Goal: Task Accomplishment & Management: Use online tool/utility

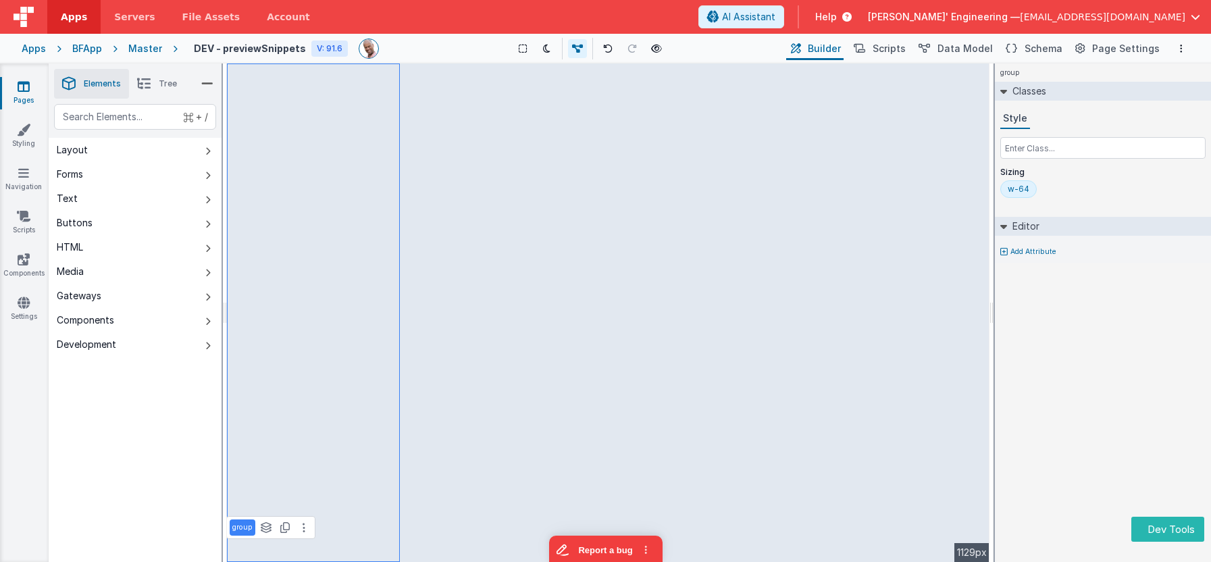
click at [144, 78] on icon at bounding box center [144, 83] width 14 height 19
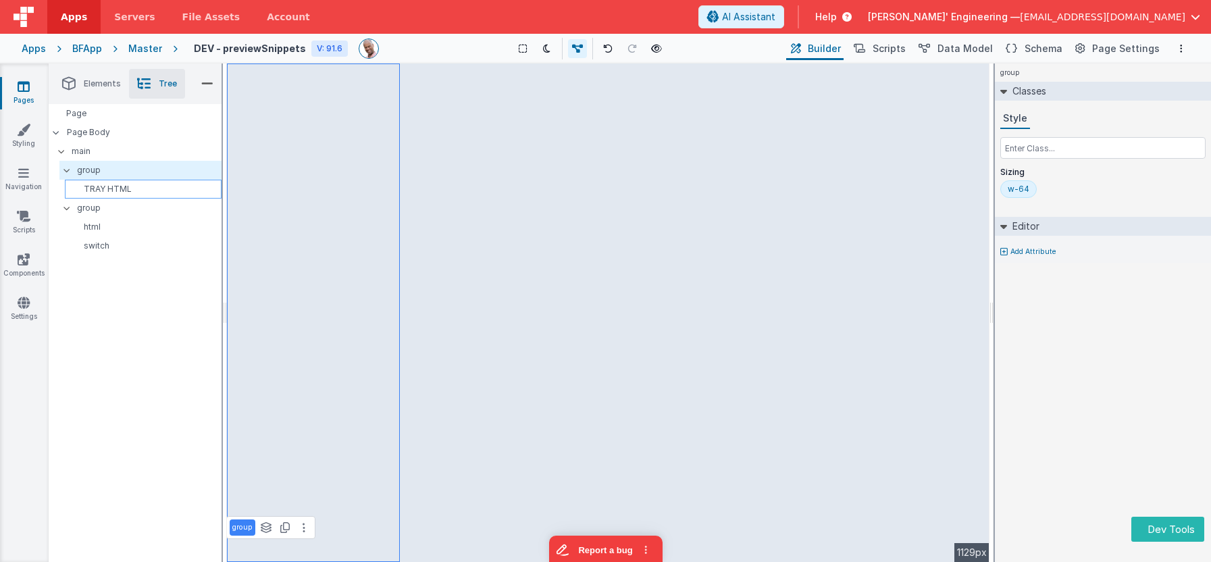
click at [118, 192] on p "TRAY HTML" at bounding box center [145, 189] width 151 height 11
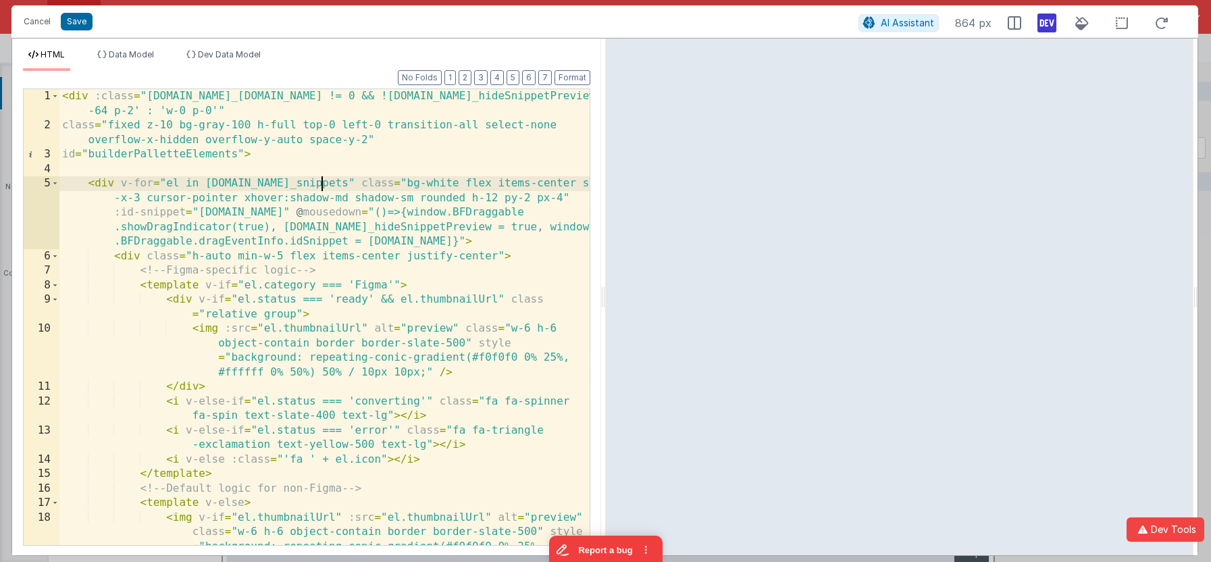
click at [322, 185] on div "< div :class = "[DOMAIN_NAME]_[DOMAIN_NAME] != 0 && ![DOMAIN_NAME]_hideSnippetP…" at bounding box center [324, 360] width 530 height 543
click at [231, 54] on span "Dev Data Model" at bounding box center [229, 54] width 63 height 10
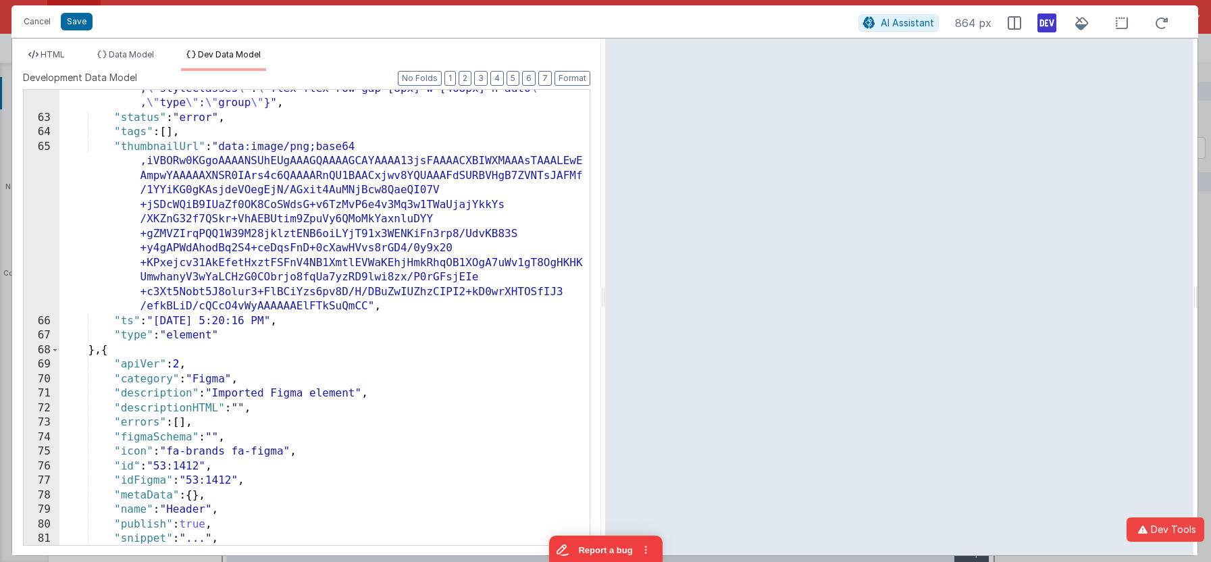
scroll to position [1867, 0]
click at [132, 322] on div ""snippet" : "{ \" BFName \" : \" group_frame_1174 \" , \" attributes \" :{ \" d…" at bounding box center [324, 222] width 530 height 717
click at [48, 51] on span "HTML" at bounding box center [53, 54] width 24 height 10
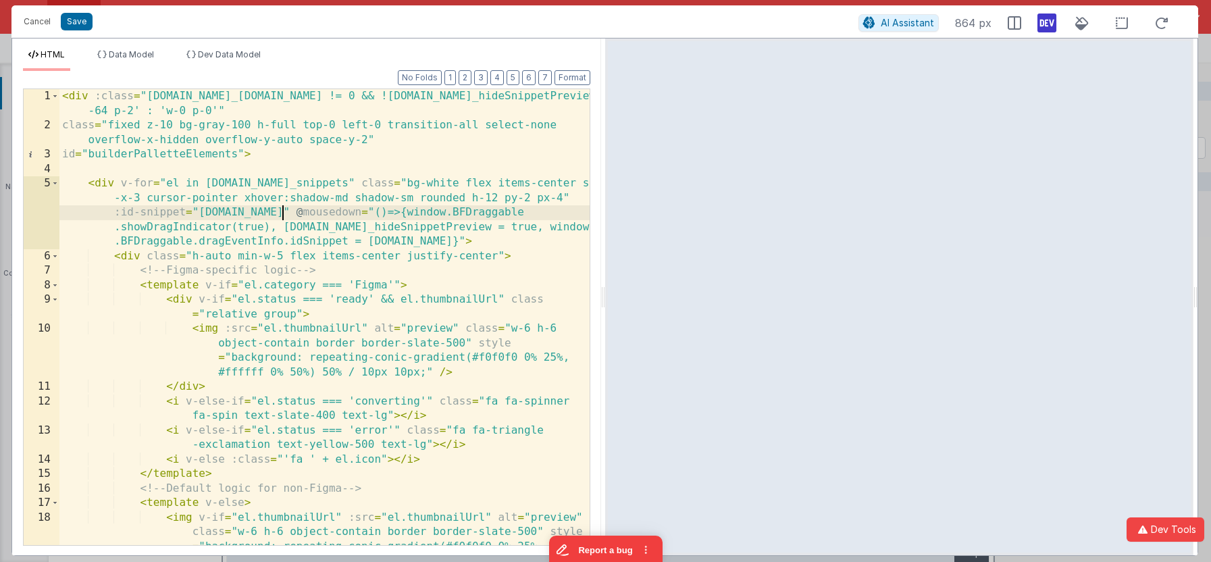
click at [284, 211] on div "< div :class = "[DOMAIN_NAME]_[DOMAIN_NAME] != 0 && ![DOMAIN_NAME]_hideSnippetP…" at bounding box center [324, 360] width 530 height 543
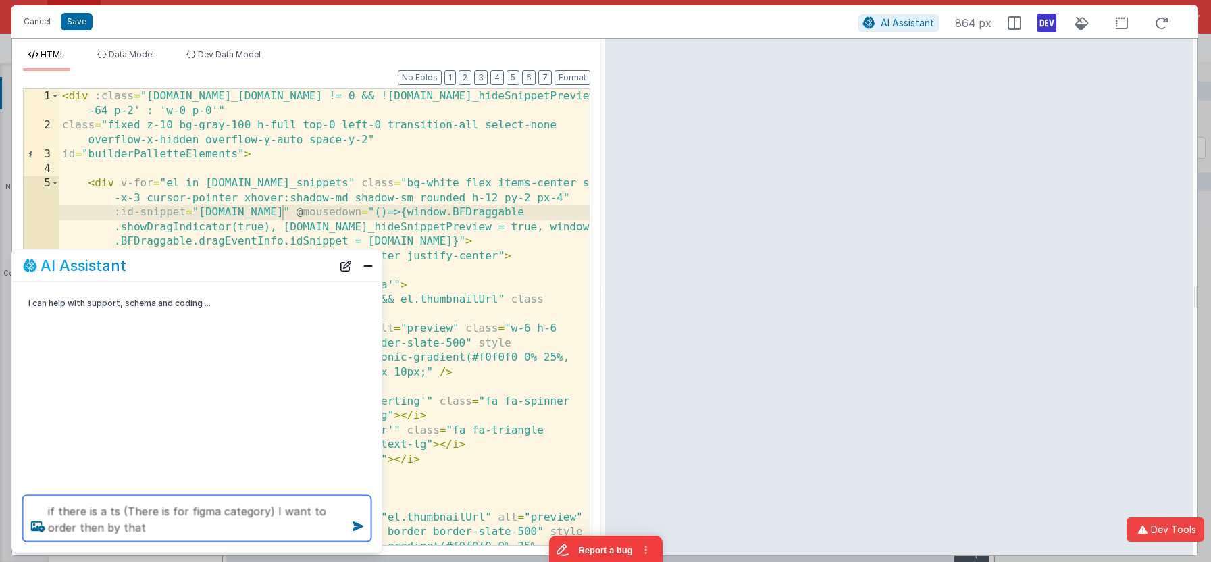
type textarea "if there is a ts (There is for figma category) I want to order then by that"
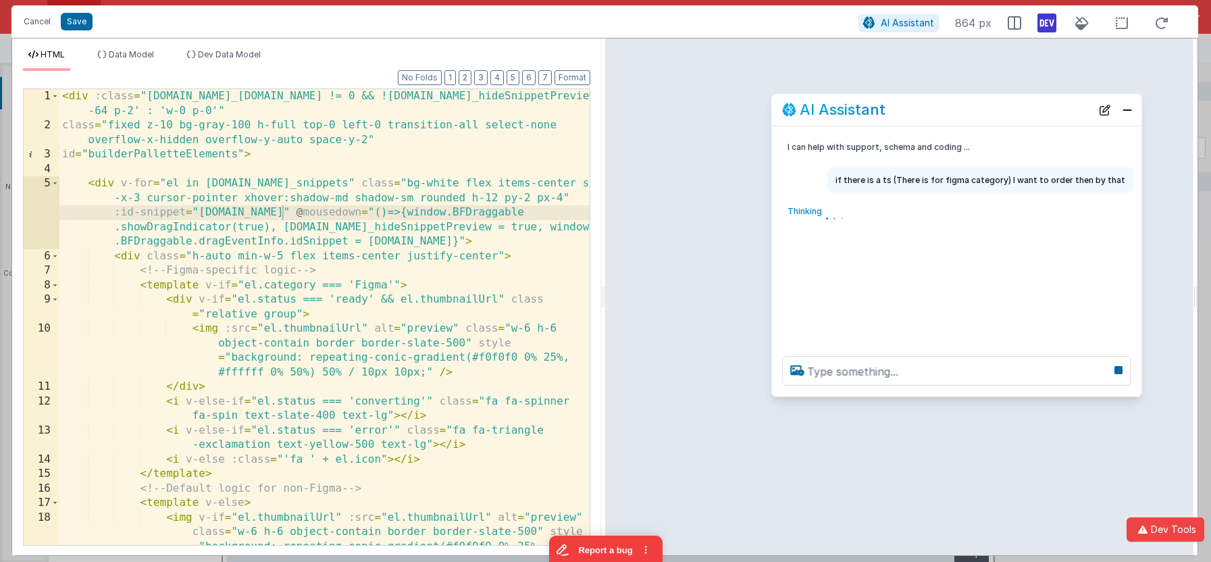
drag, startPoint x: 149, startPoint y: 271, endPoint x: 909, endPoint y: 115, distance: 776.0
click at [908, 115] on div "AI Assistant" at bounding box center [936, 109] width 309 height 16
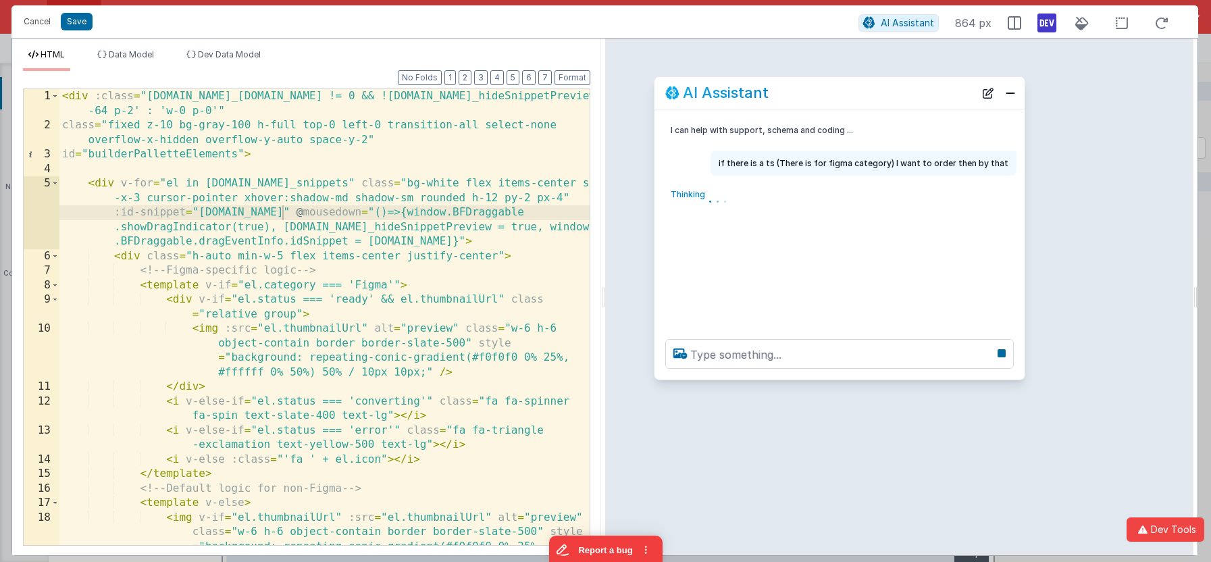
drag, startPoint x: 901, startPoint y: 111, endPoint x: 785, endPoint y: 95, distance: 117.2
click at [785, 95] on div "AI Assistant" at bounding box center [820, 92] width 309 height 16
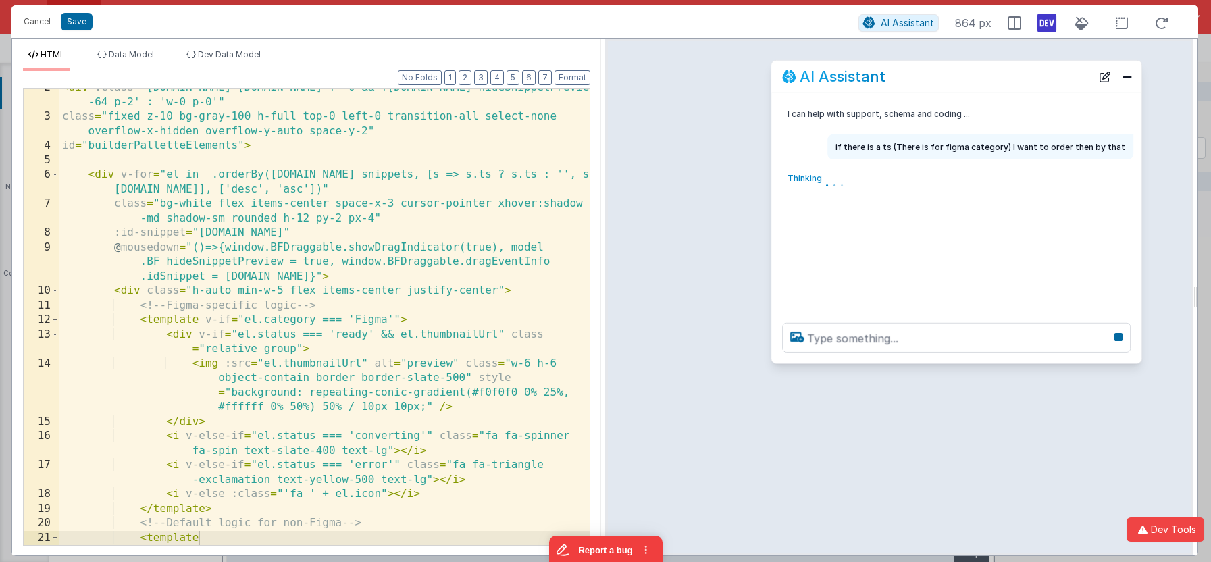
drag, startPoint x: 785, startPoint y: 94, endPoint x: 902, endPoint y: 78, distance: 118.0
click at [902, 78] on div "AI Assistant" at bounding box center [936, 76] width 309 height 16
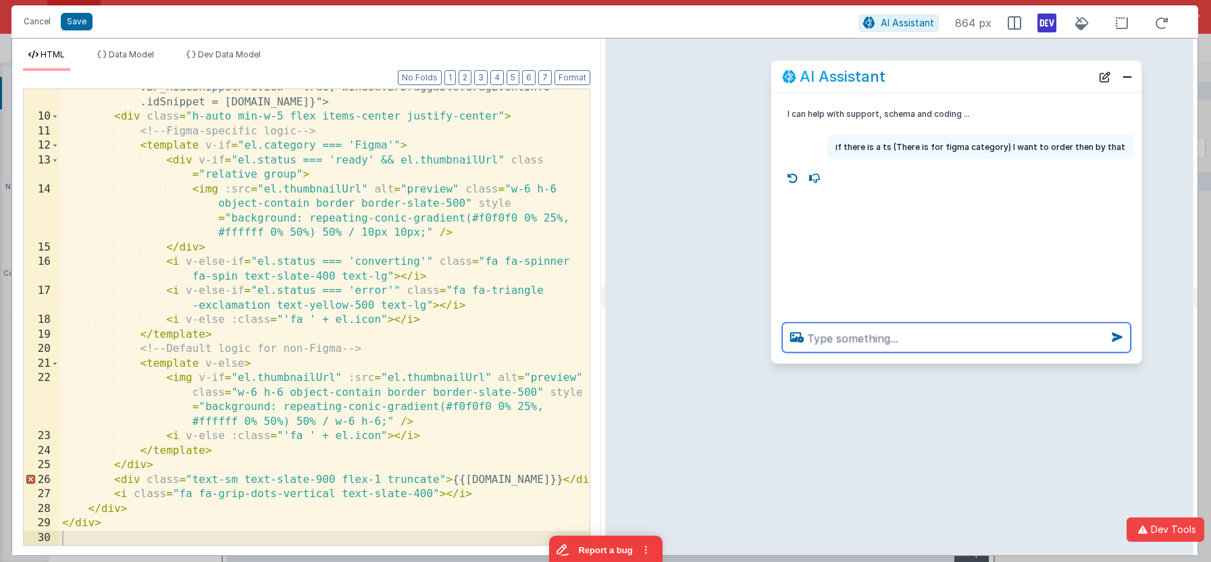
scroll to position [211, 0]
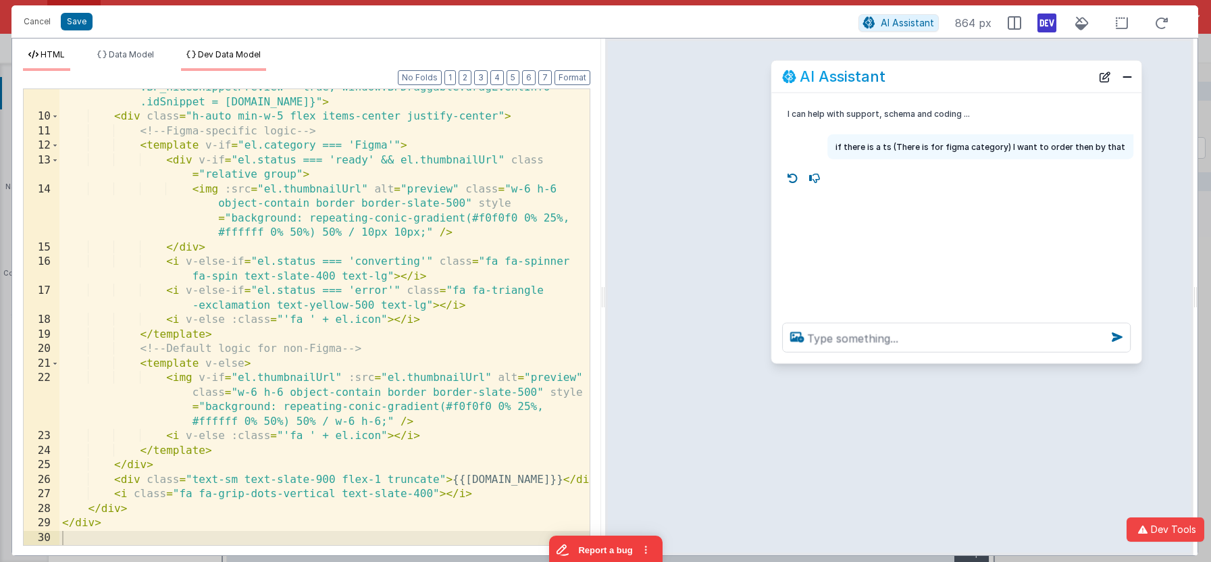
click at [207, 50] on span "Dev Data Model" at bounding box center [229, 54] width 63 height 10
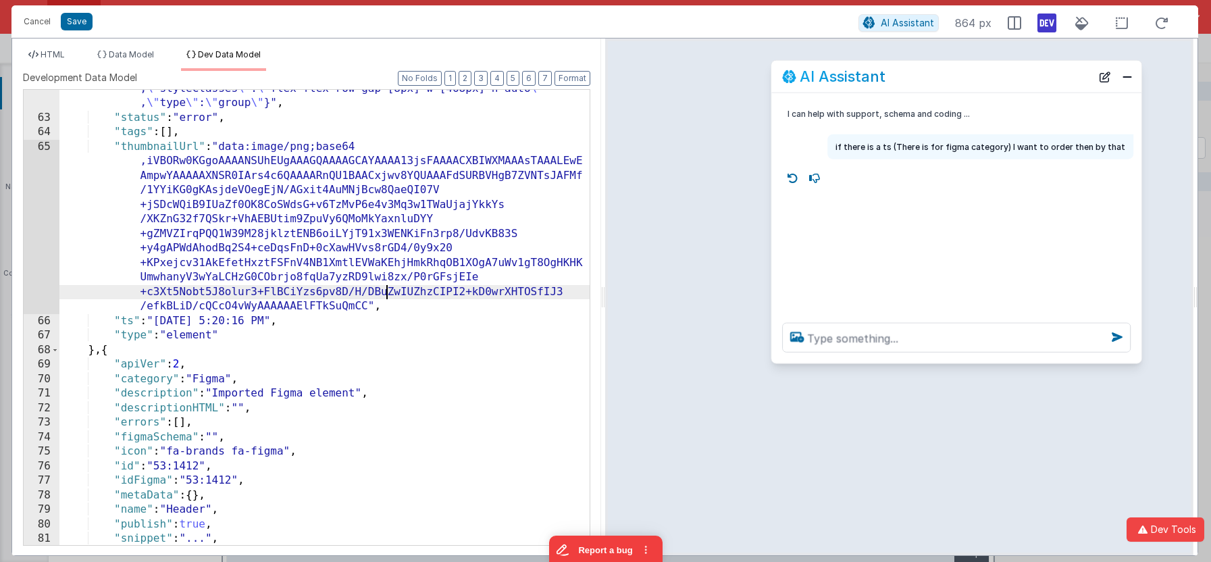
click at [383, 298] on div ""snippet" : "{ \" BFName \" : \" group_frame_1174 \" , \" attributes \" :{ \" d…" at bounding box center [324, 222] width 530 height 717
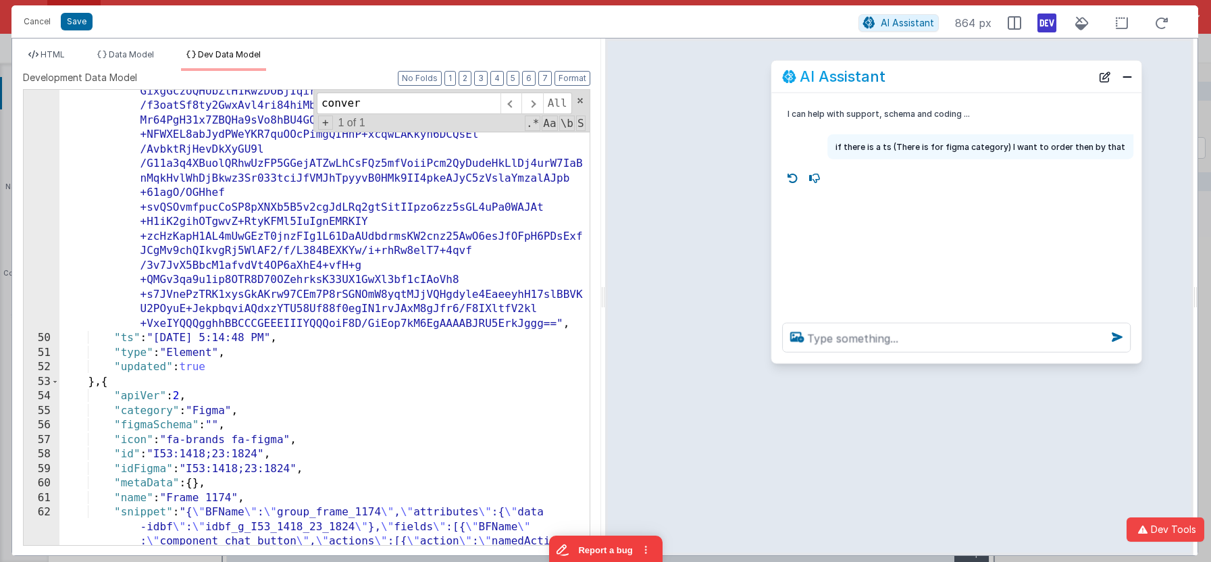
scroll to position [1232, 0]
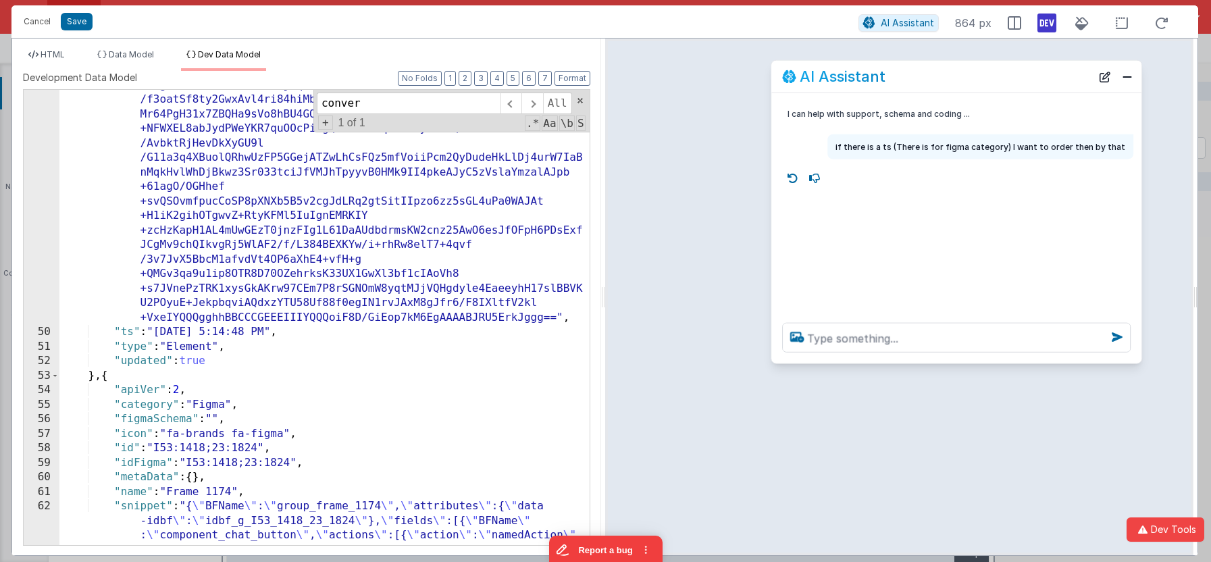
type input "conver"
click at [184, 334] on div ""thumbnailUrl" : "data:image/png;base64 ,iVBORw0KGgoAAAANSUhEUgAAAGQAAABkCAYAAA…" at bounding box center [324, 408] width 530 height 1240
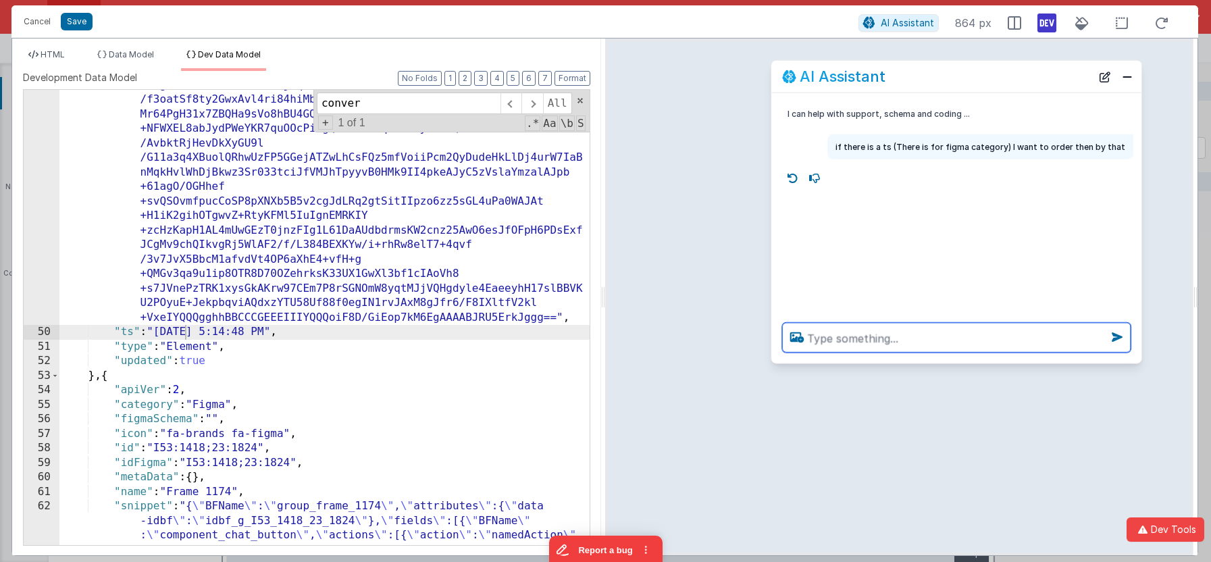
click at [882, 330] on textarea at bounding box center [956, 338] width 349 height 30
type textarea "d"
type textarea "oldest last"
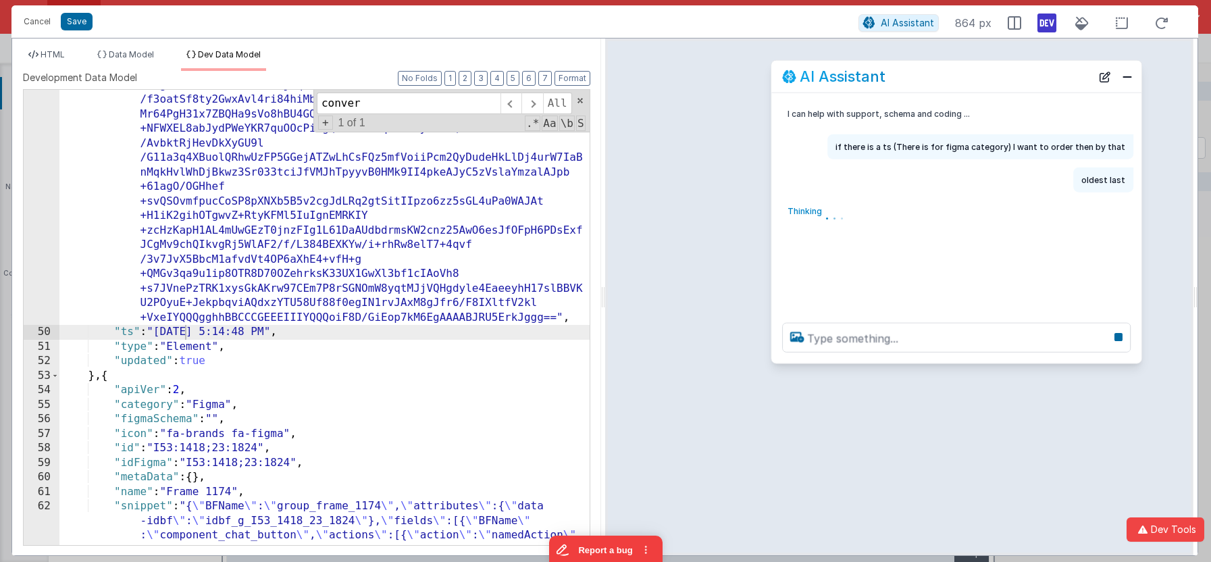
click at [51, 45] on div "HTML Data Model Dev Data Model Format 7 6 5 4 3 2 1 No Folds 9 10 11 12 13 14 1…" at bounding box center [306, 297] width 589 height 517
click at [50, 47] on div "HTML Data Model Dev Data Model Format 7 6 5 4 3 2 1 No Folds 9 10 11 12 13 14 1…" at bounding box center [306, 297] width 589 height 517
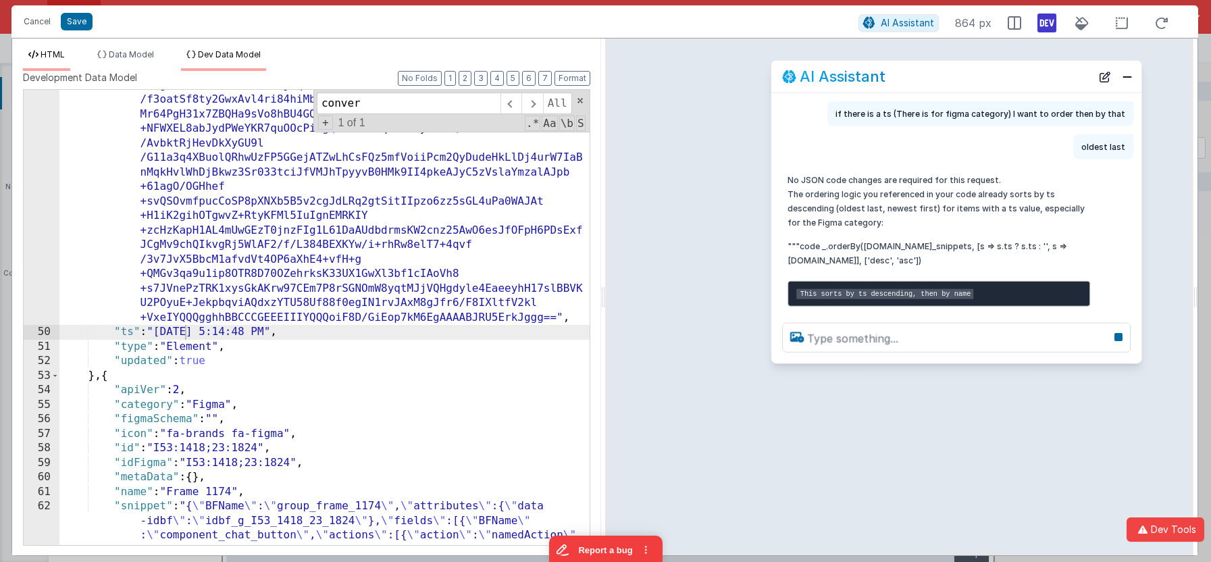
click at [52, 61] on li "HTML" at bounding box center [46, 60] width 47 height 22
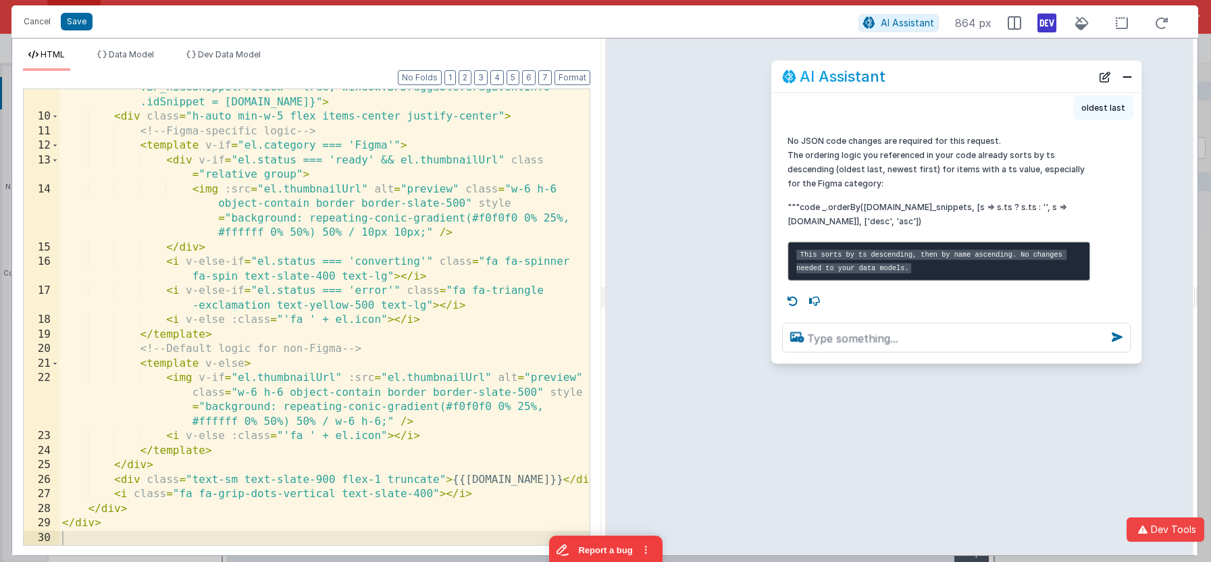
scroll to position [99, 0]
click at [793, 301] on icon at bounding box center [793, 302] width 22 height 22
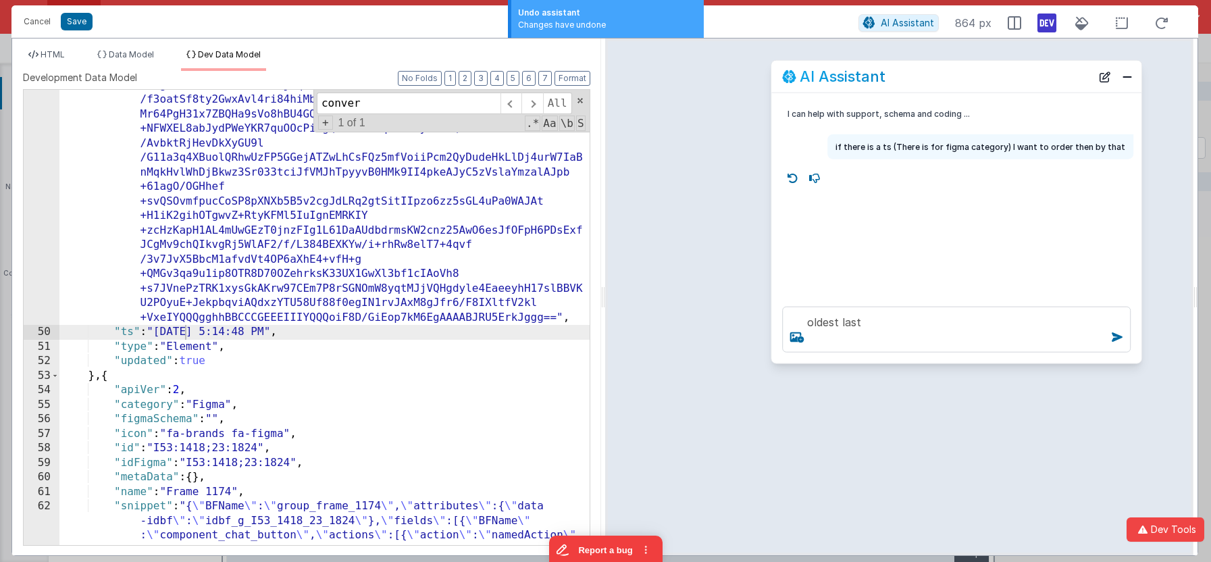
scroll to position [0, 0]
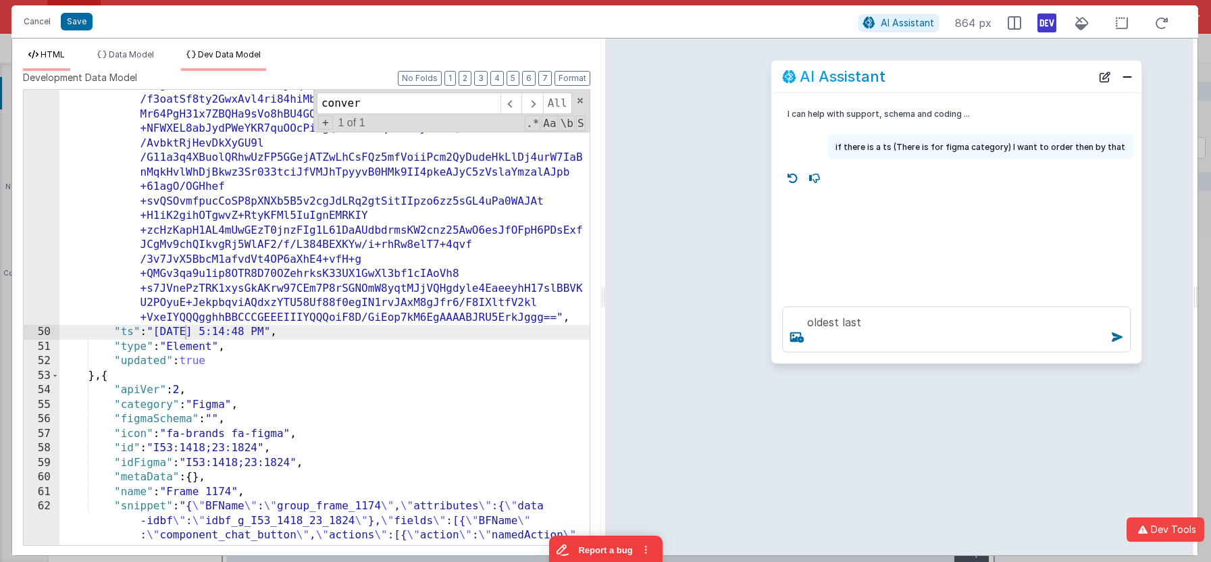
click at [52, 61] on li "HTML" at bounding box center [46, 60] width 47 height 22
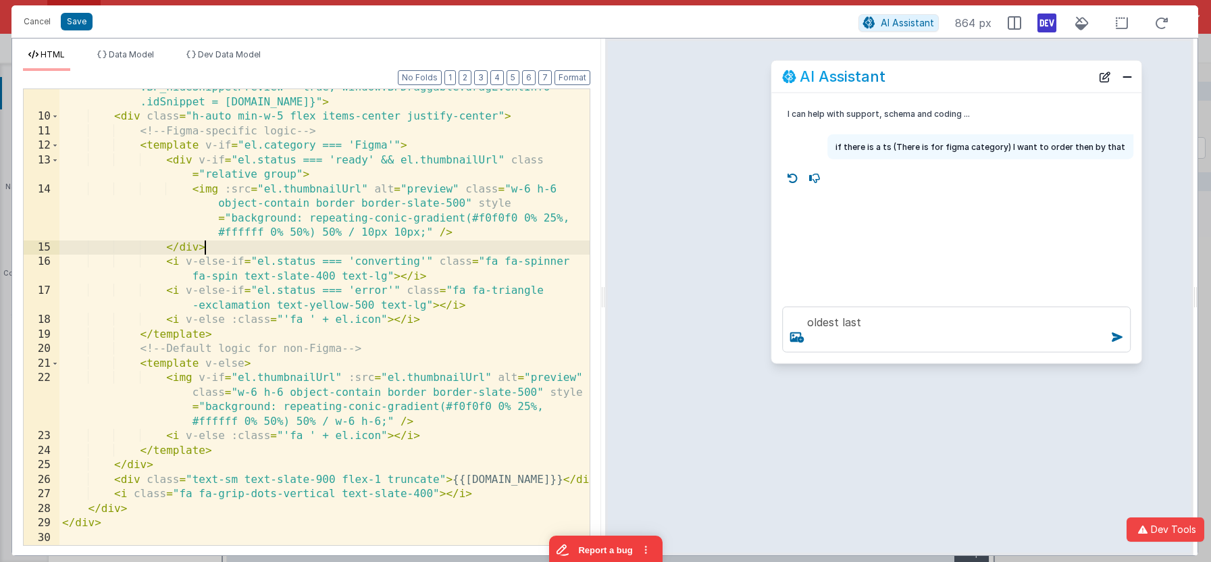
drag, startPoint x: 481, startPoint y: 246, endPoint x: 526, endPoint y: 247, distance: 45.3
click at [481, 246] on div "@ mousedown = "()=>{window.BFDraggable.showDragIndicator(true), model .BF_hideS…" at bounding box center [324, 323] width 530 height 514
click at [924, 336] on textarea "oldest last" at bounding box center [956, 330] width 349 height 46
type textarea "oldest last"
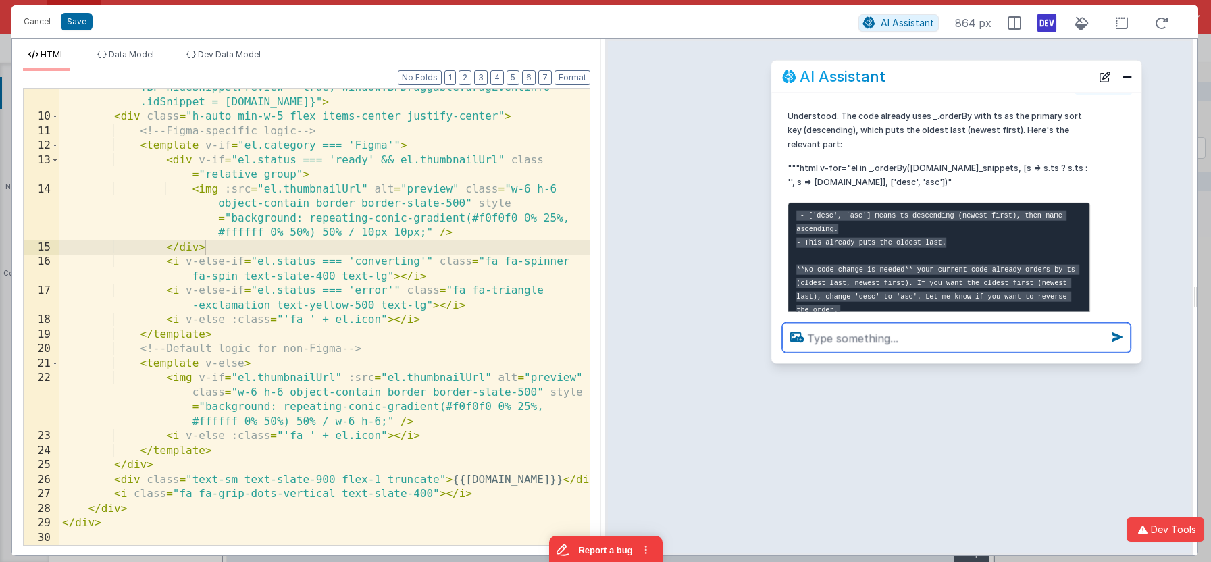
scroll to position [98, 0]
click at [855, 340] on textarea at bounding box center [956, 338] width 349 height 30
type textarea "oldest first"
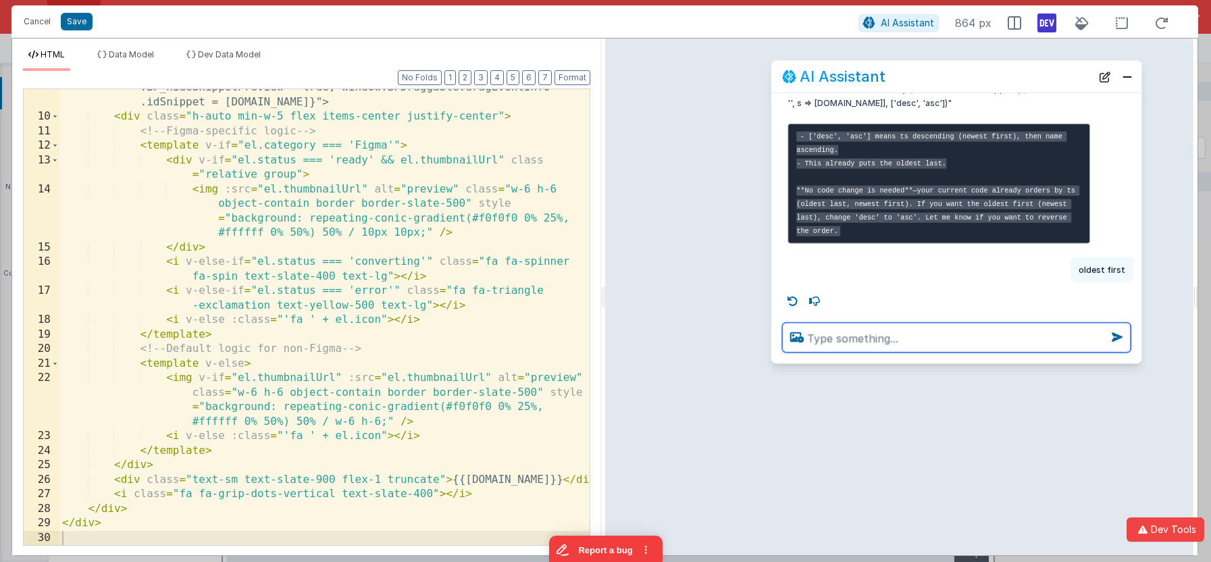
scroll to position [203, 0]
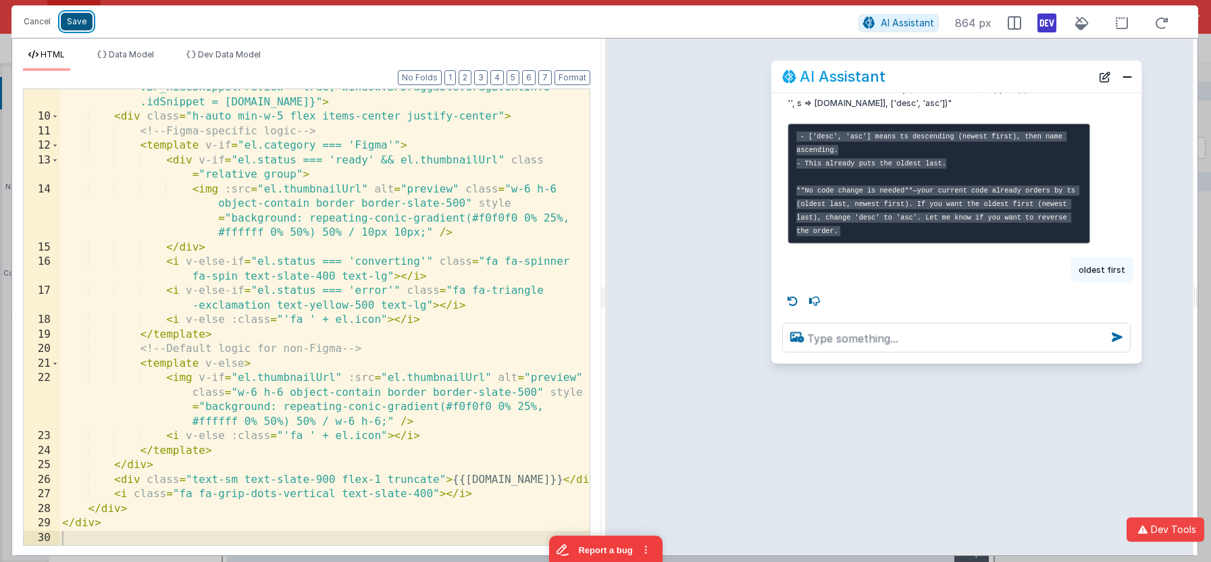
click at [83, 24] on button "Save" at bounding box center [77, 22] width 32 height 18
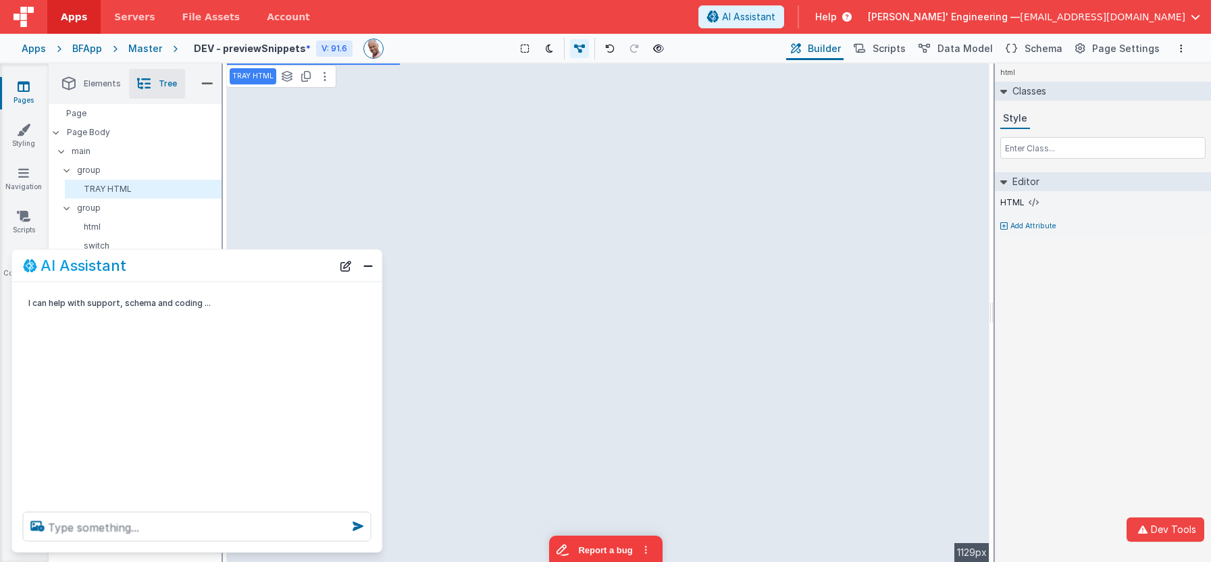
scroll to position [0, 0]
click at [368, 266] on button "Close" at bounding box center [368, 265] width 18 height 19
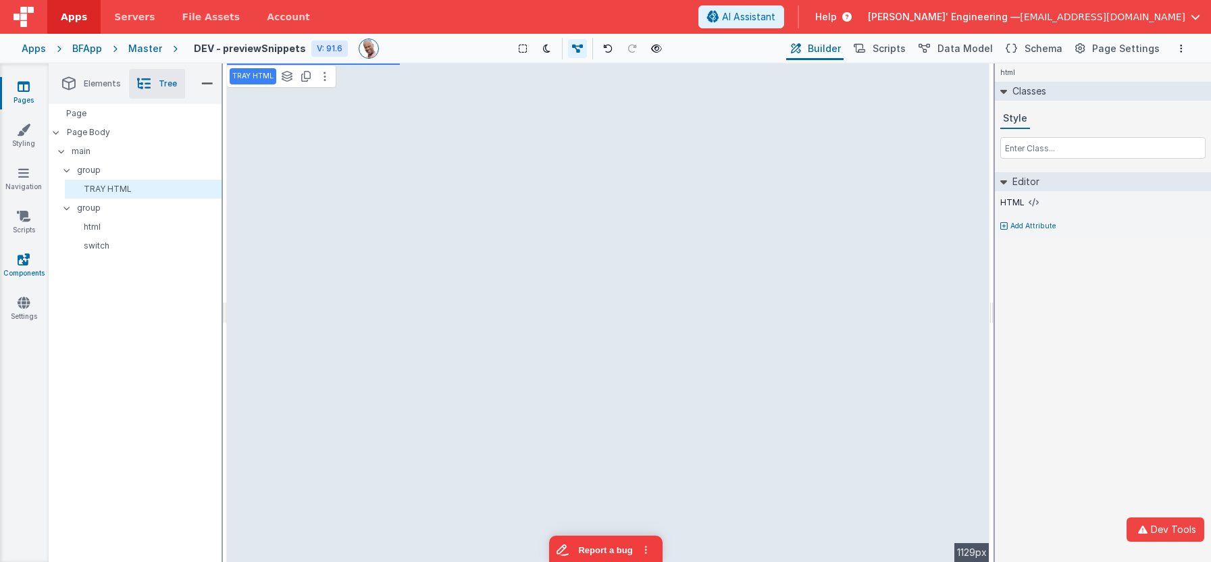
click at [22, 264] on icon at bounding box center [24, 260] width 12 height 14
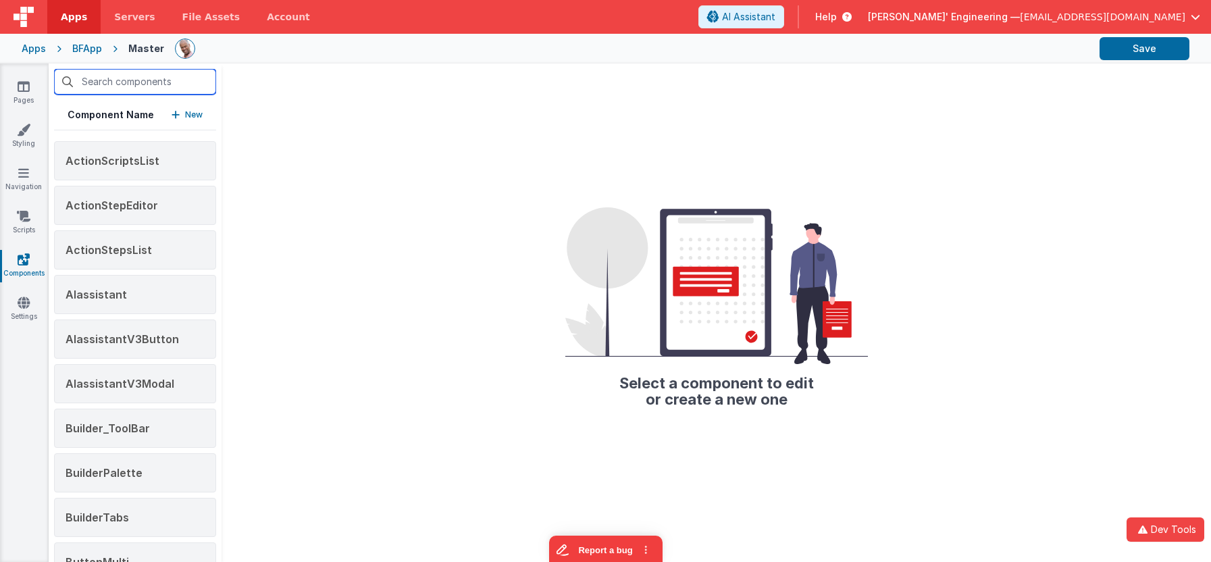
click at [113, 84] on input "text" at bounding box center [135, 82] width 162 height 26
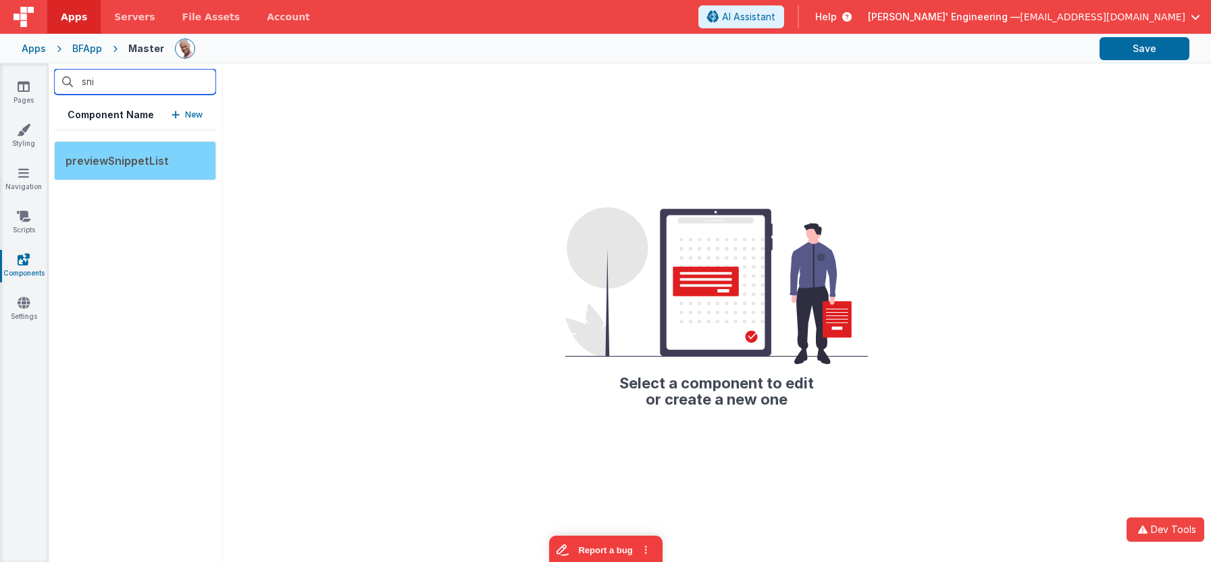
type input "sni"
click at [118, 157] on span "previewSnippetList" at bounding box center [117, 161] width 103 height 14
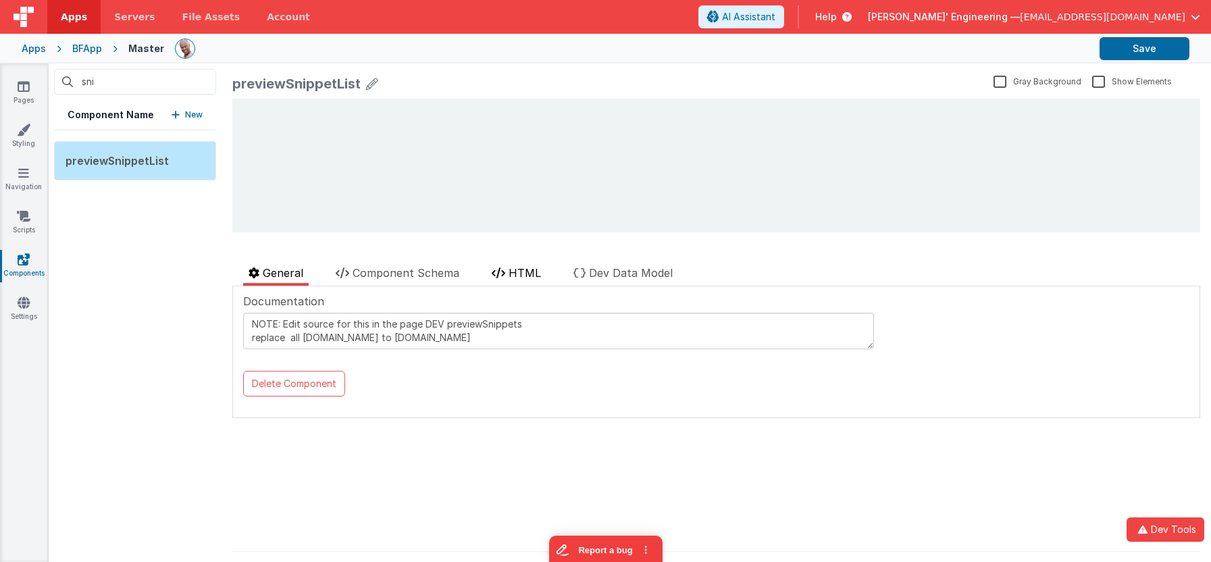
click at [545, 269] on li "HTML" at bounding box center [516, 275] width 60 height 21
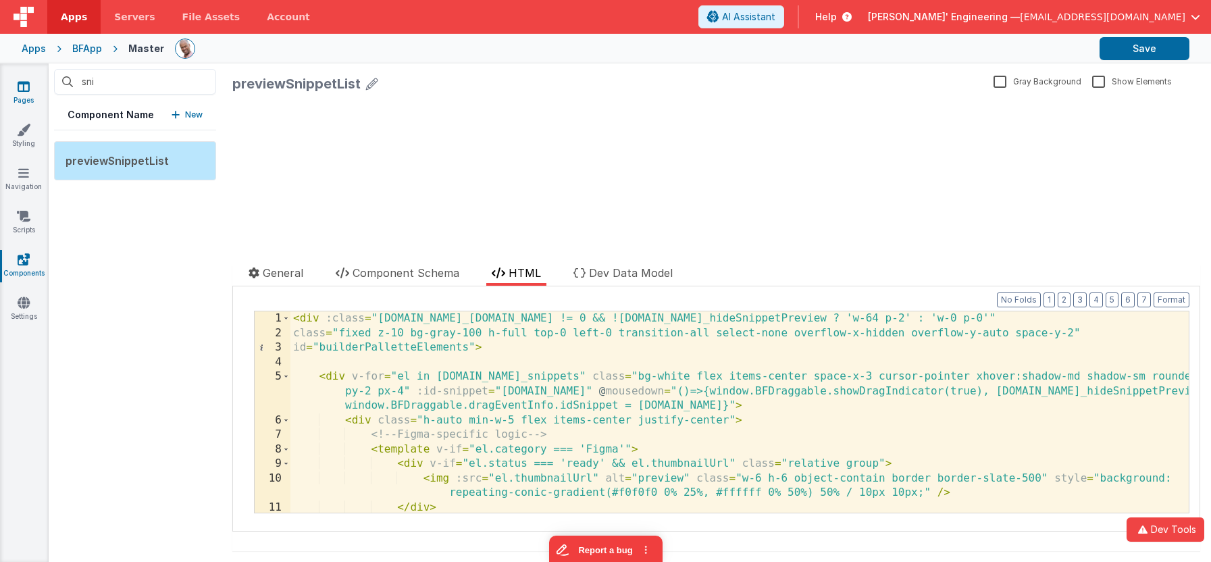
drag, startPoint x: 24, startPoint y: 78, endPoint x: 26, endPoint y: 87, distance: 9.0
click at [24, 78] on div "Pages Styling Navigation Scripts Components Settings" at bounding box center [24, 313] width 49 height 499
click at [26, 91] on icon at bounding box center [24, 87] width 12 height 14
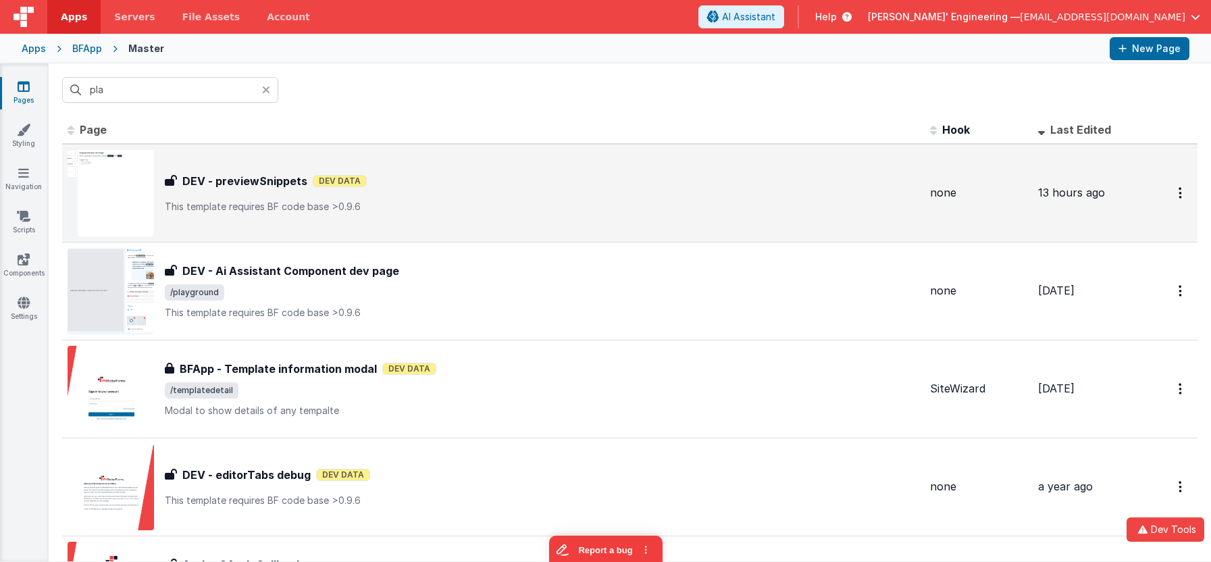
click at [335, 205] on p "This template requires BF code base >0.9.6" at bounding box center [542, 207] width 755 height 14
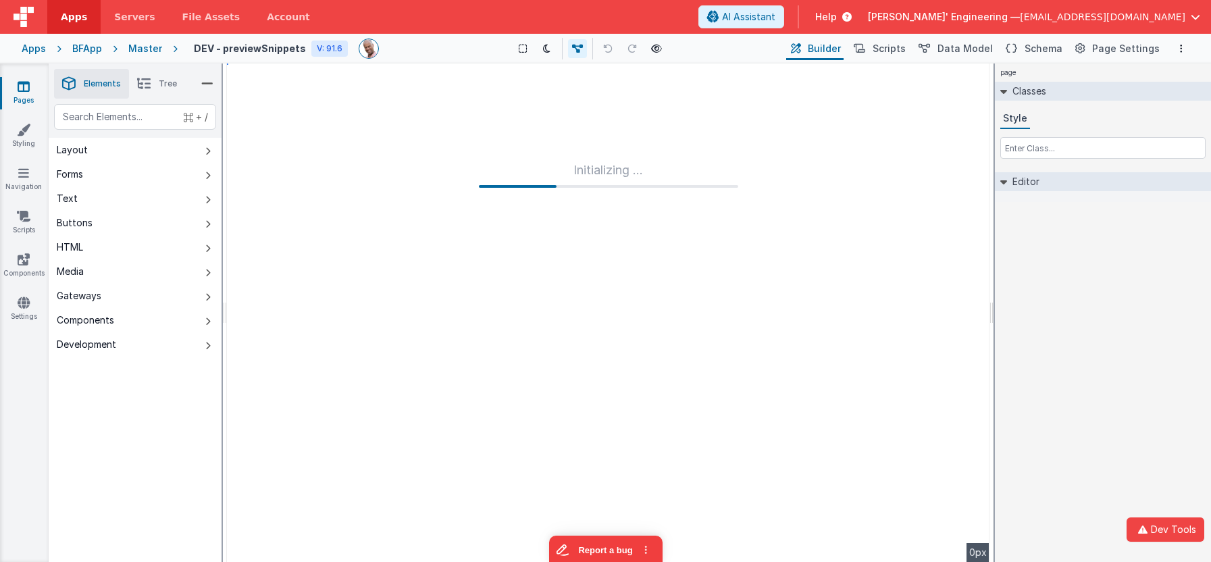
click at [1032, 389] on div "page Classes Style Editor DEV: Focus DEV: builderToggleConditionalCSS DEV: Remo…" at bounding box center [1103, 313] width 216 height 499
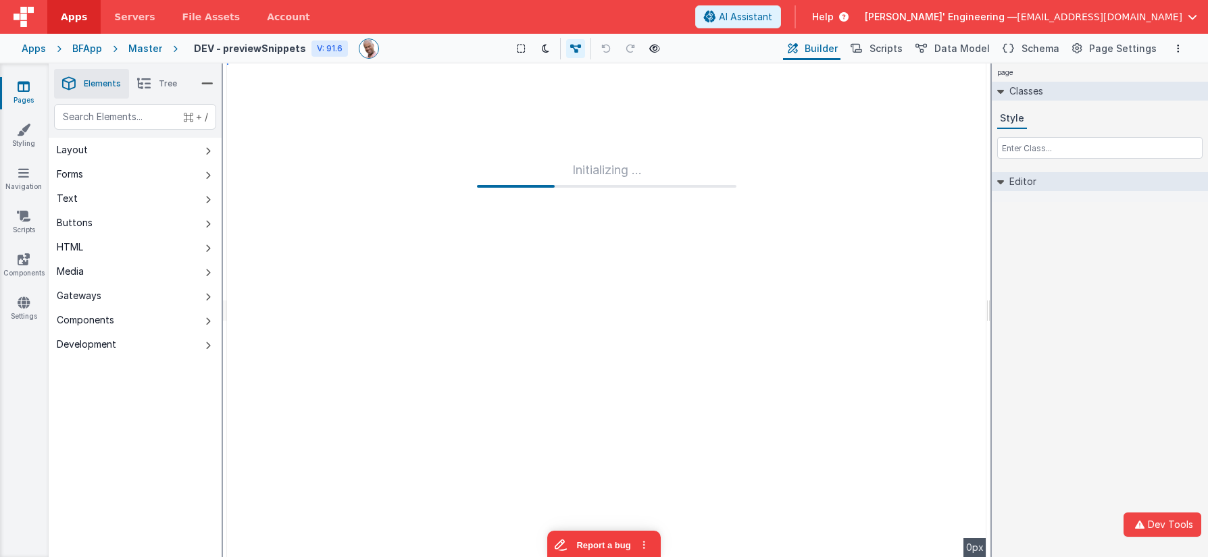
click at [152, 47] on div "Master" at bounding box center [145, 49] width 34 height 14
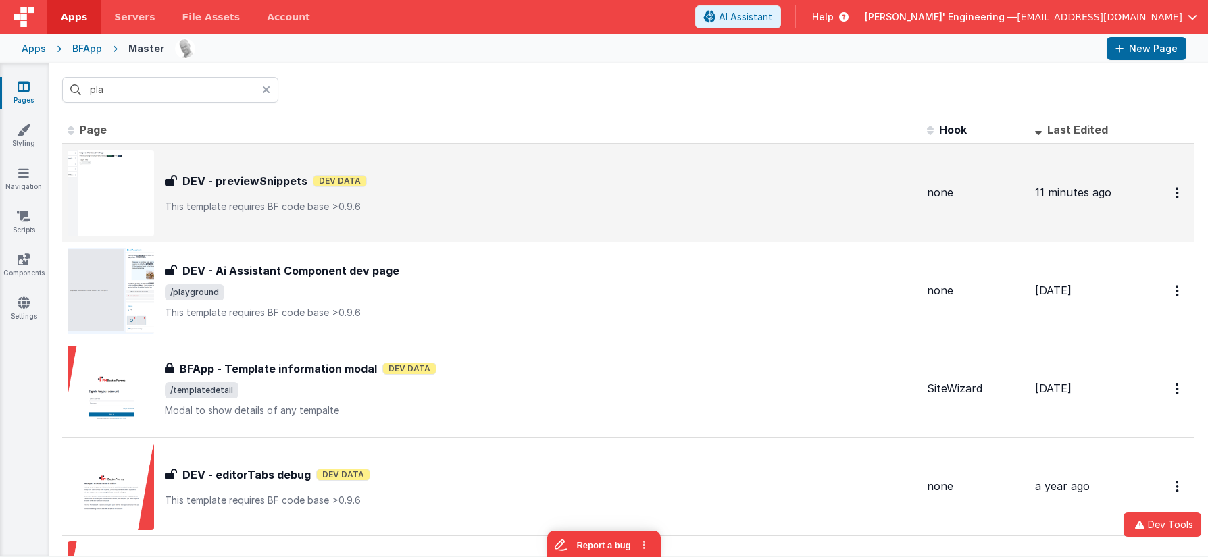
click at [387, 210] on p "This template requires BF code base >0.9.6" at bounding box center [540, 207] width 751 height 14
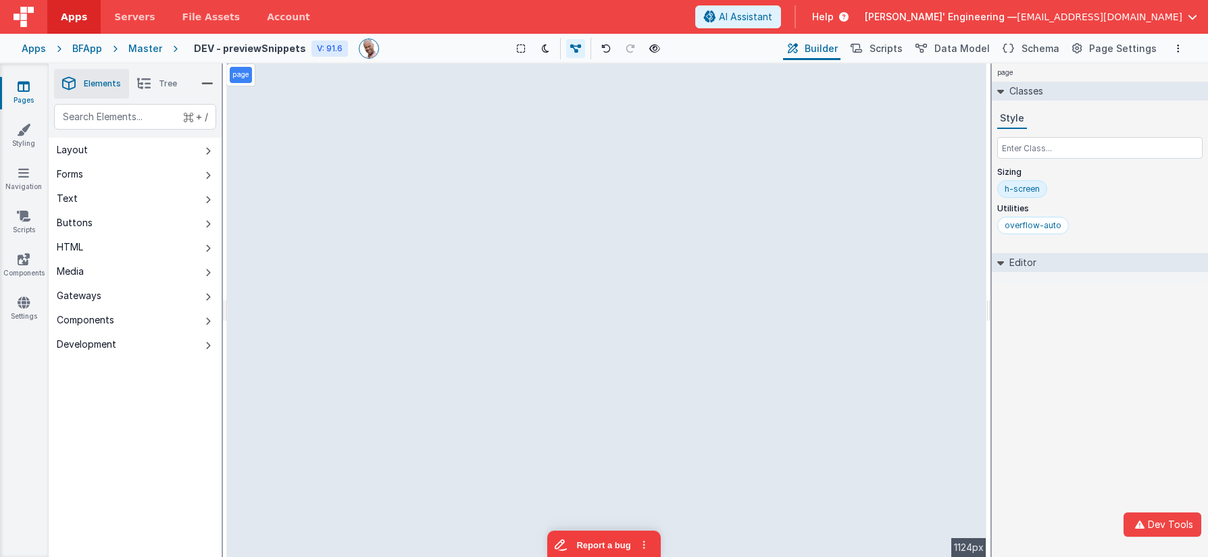
click at [149, 77] on icon at bounding box center [144, 83] width 14 height 19
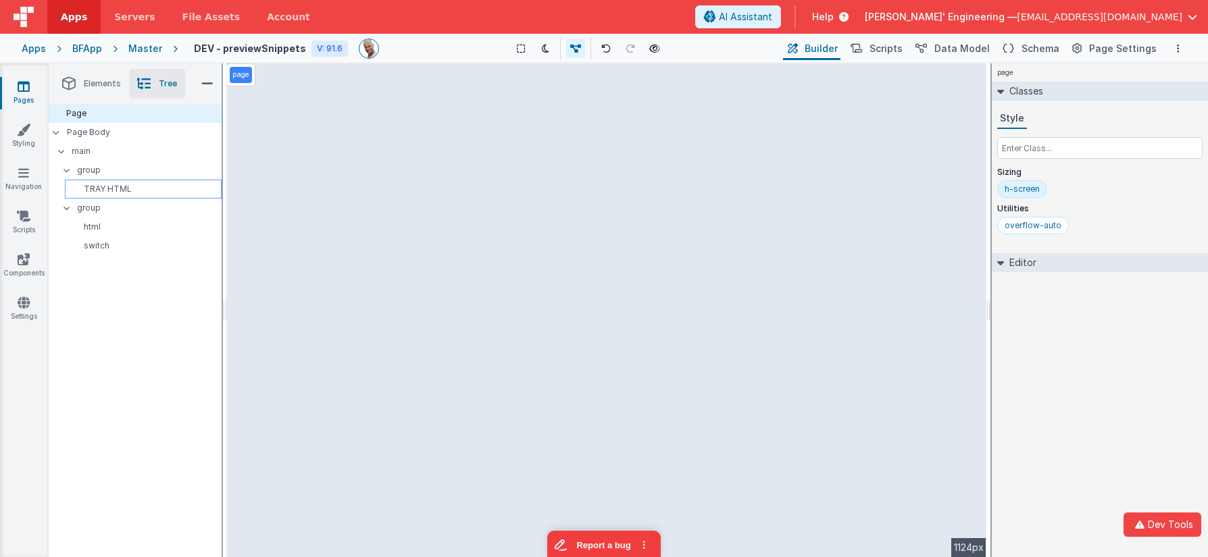
drag, startPoint x: 111, startPoint y: 174, endPoint x: 109, endPoint y: 187, distance: 13.7
click at [111, 174] on p "group" at bounding box center [149, 170] width 145 height 15
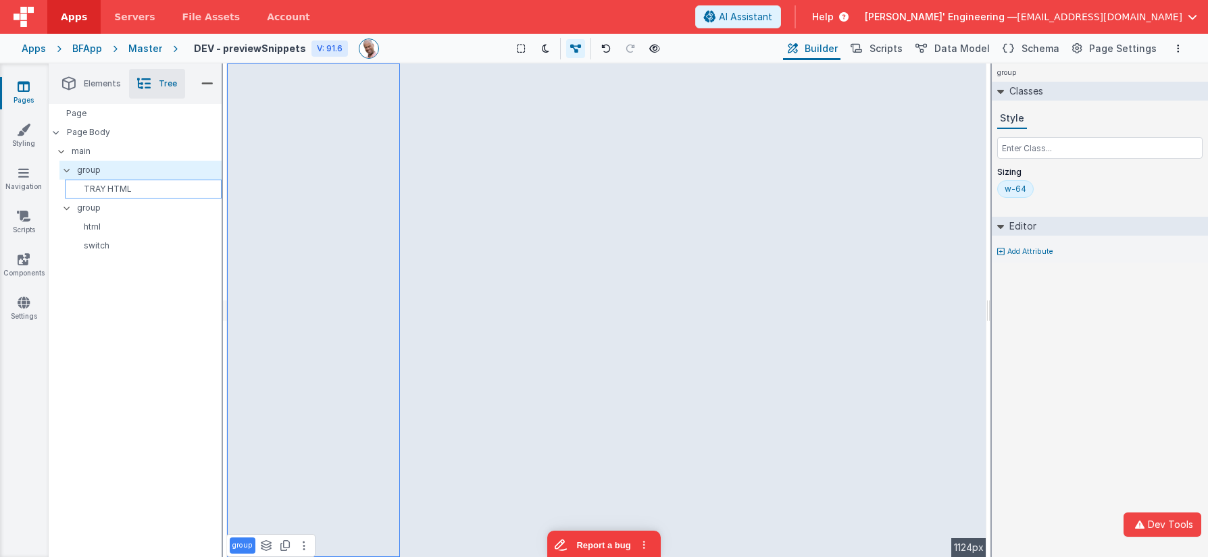
click at [109, 188] on p "TRAY HTML" at bounding box center [145, 189] width 151 height 11
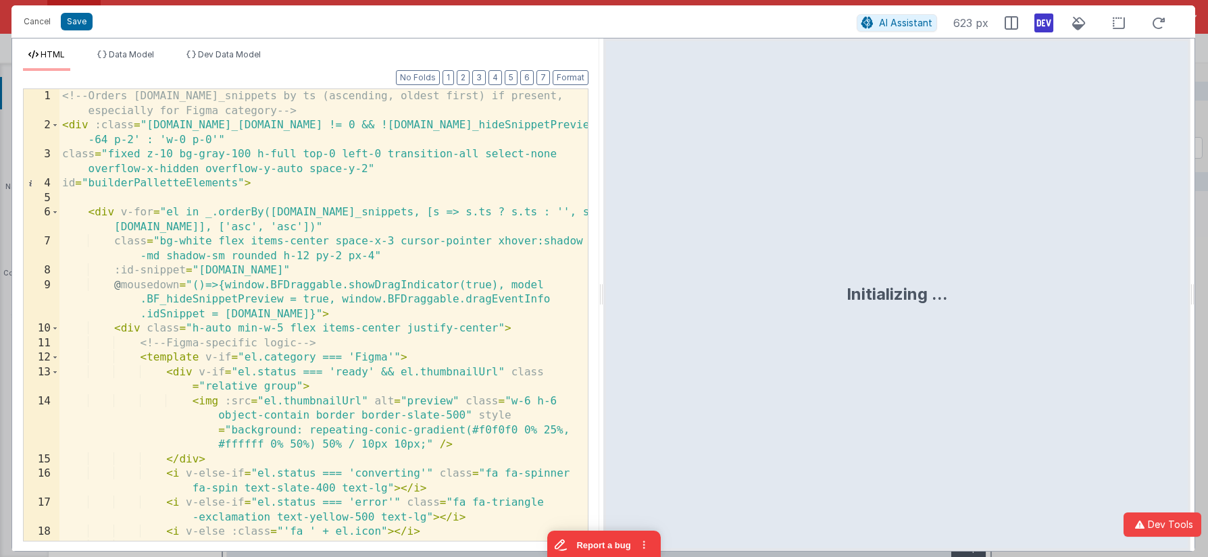
click at [267, 281] on div "<!-- Orders [DOMAIN_NAME]_snippets by ts (ascending, oldest first) if present, …" at bounding box center [323, 337] width 528 height 496
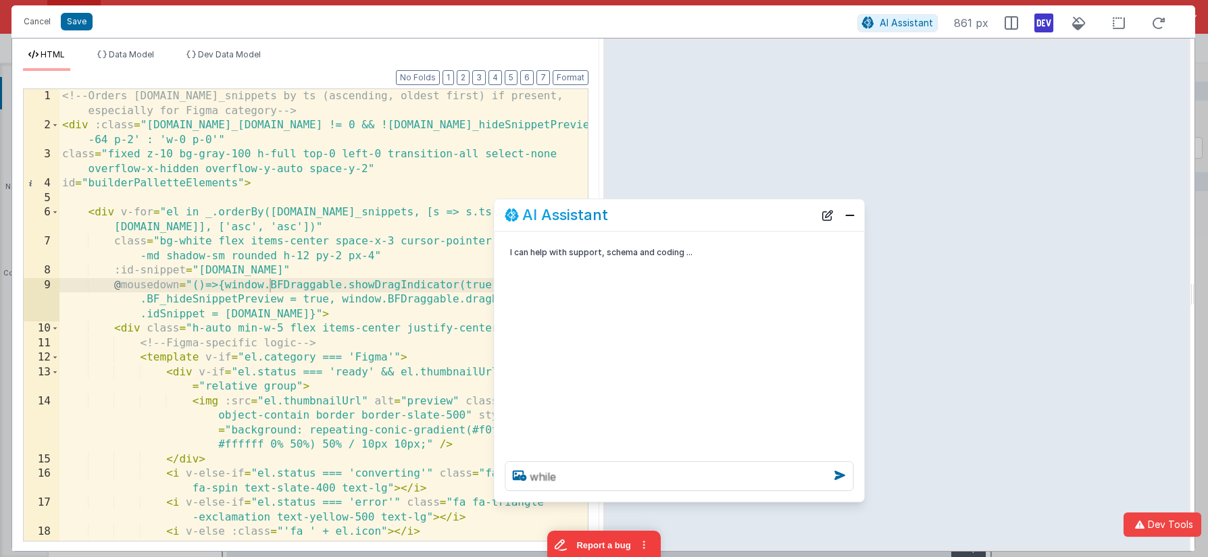
drag, startPoint x: 253, startPoint y: 250, endPoint x: 695, endPoint y: 209, distance: 443.8
click at [695, 209] on div "AI Assistant" at bounding box center [659, 215] width 309 height 16
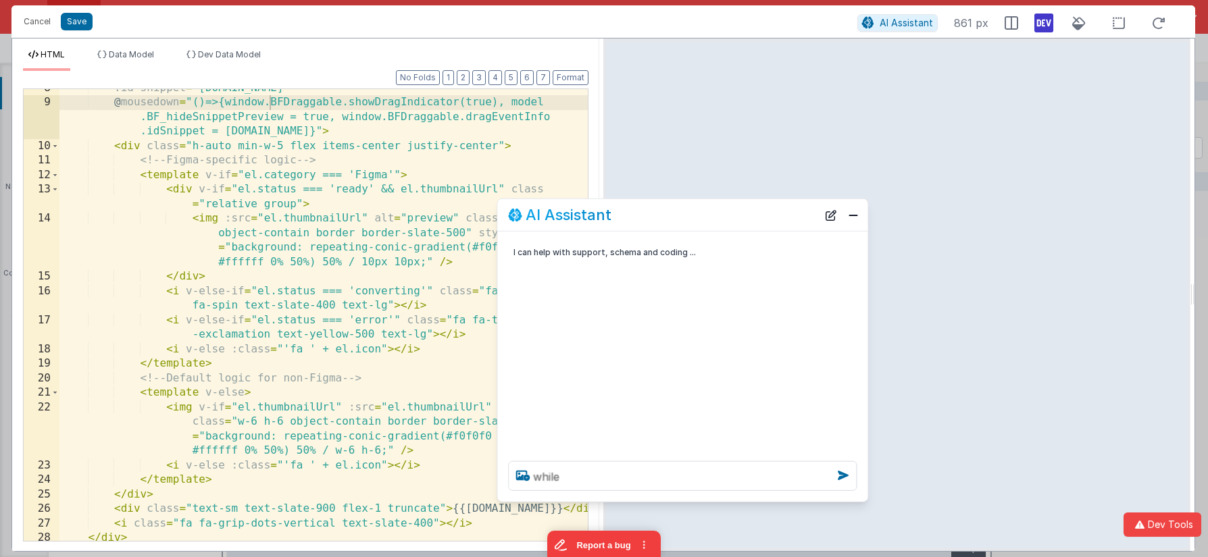
scroll to position [182, 0]
click at [612, 483] on textarea "while" at bounding box center [682, 476] width 349 height 30
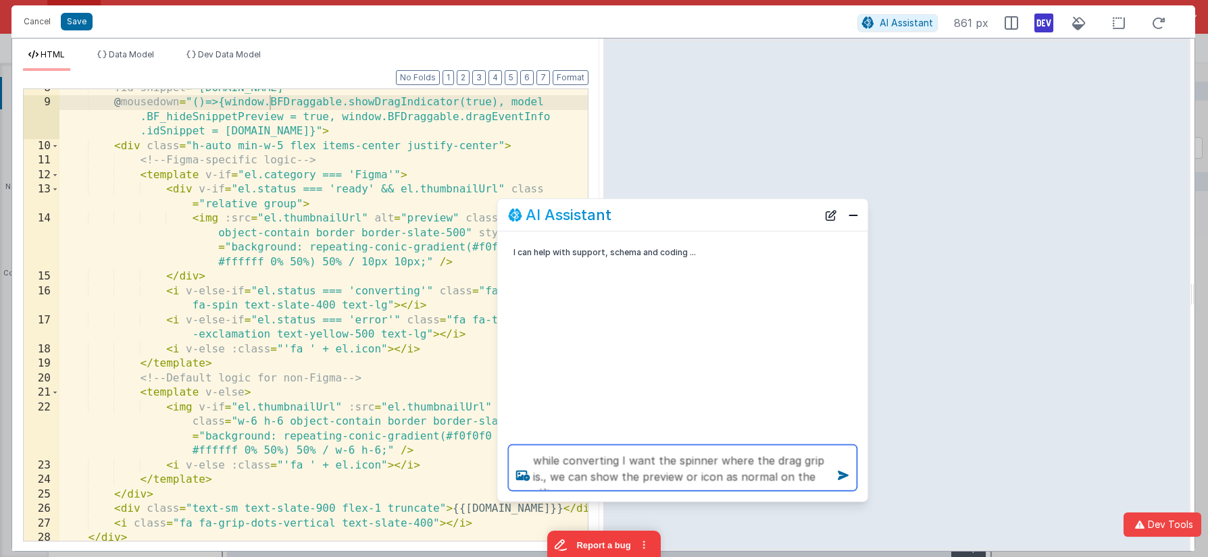
type textarea "while converting I want the spinner where the drag grip is., we can show the pr…"
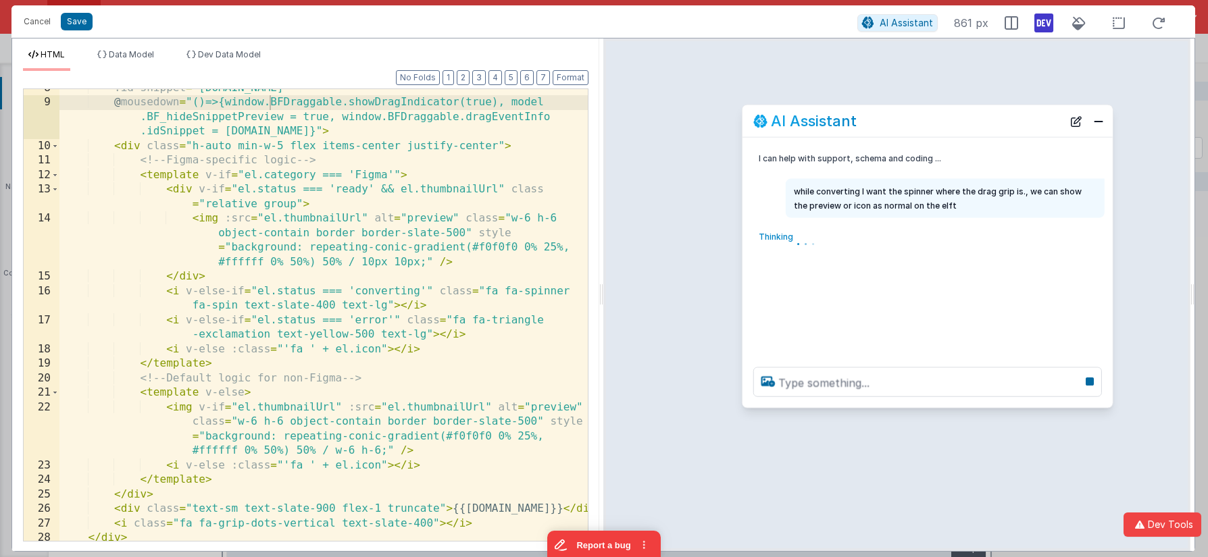
drag, startPoint x: 597, startPoint y: 219, endPoint x: 842, endPoint y: 125, distance: 262.0
click at [842, 125] on h2 "AI Assistant" at bounding box center [814, 121] width 86 height 16
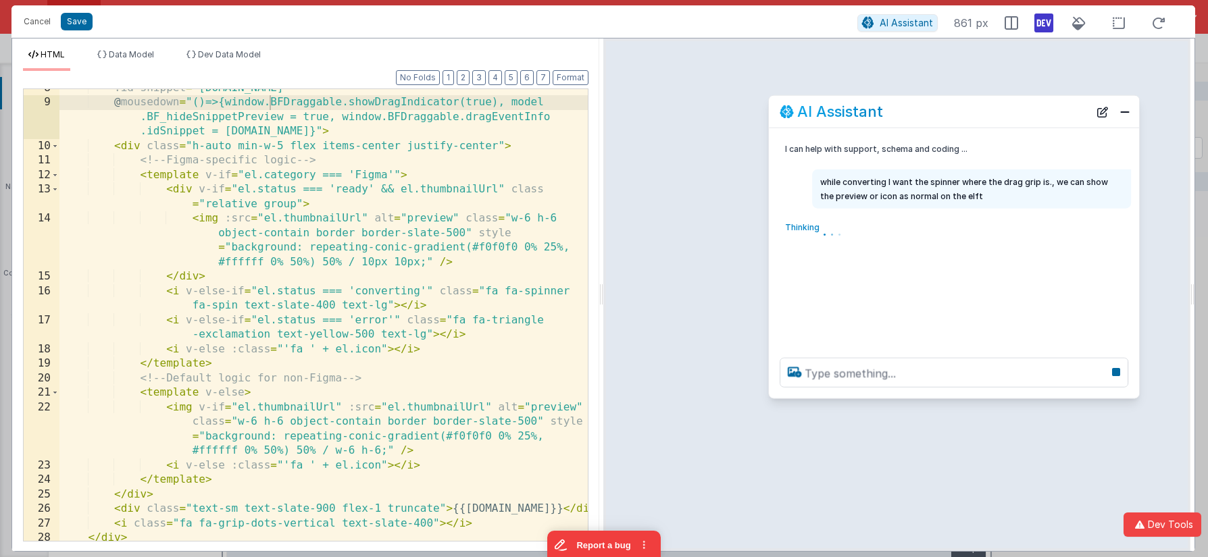
drag, startPoint x: 818, startPoint y: 122, endPoint x: 845, endPoint y: 112, distance: 29.5
click at [845, 112] on h2 "AI Assistant" at bounding box center [840, 111] width 86 height 16
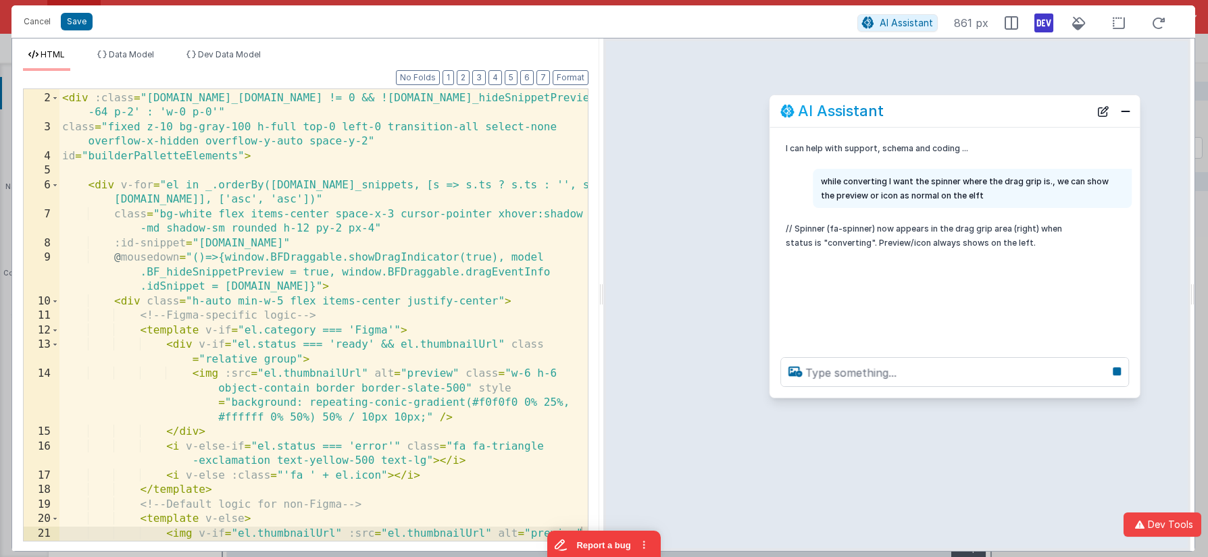
scroll to position [27, 0]
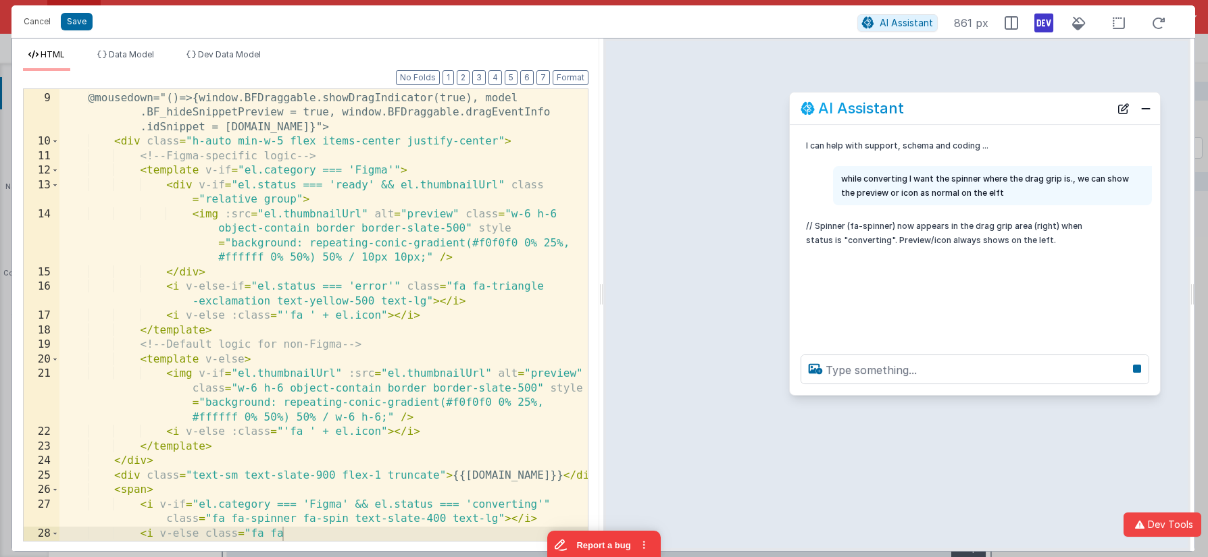
drag, startPoint x: 893, startPoint y: 106, endPoint x: 876, endPoint y: 107, distance: 17.6
click at [876, 107] on h2 "AI Assistant" at bounding box center [861, 108] width 86 height 16
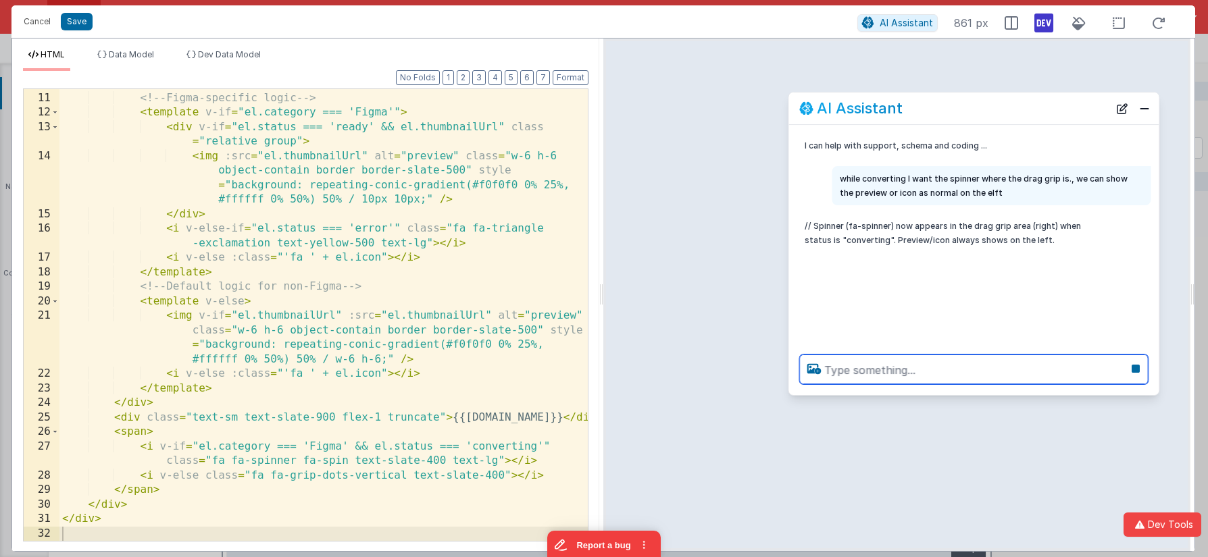
scroll to position [245, 0]
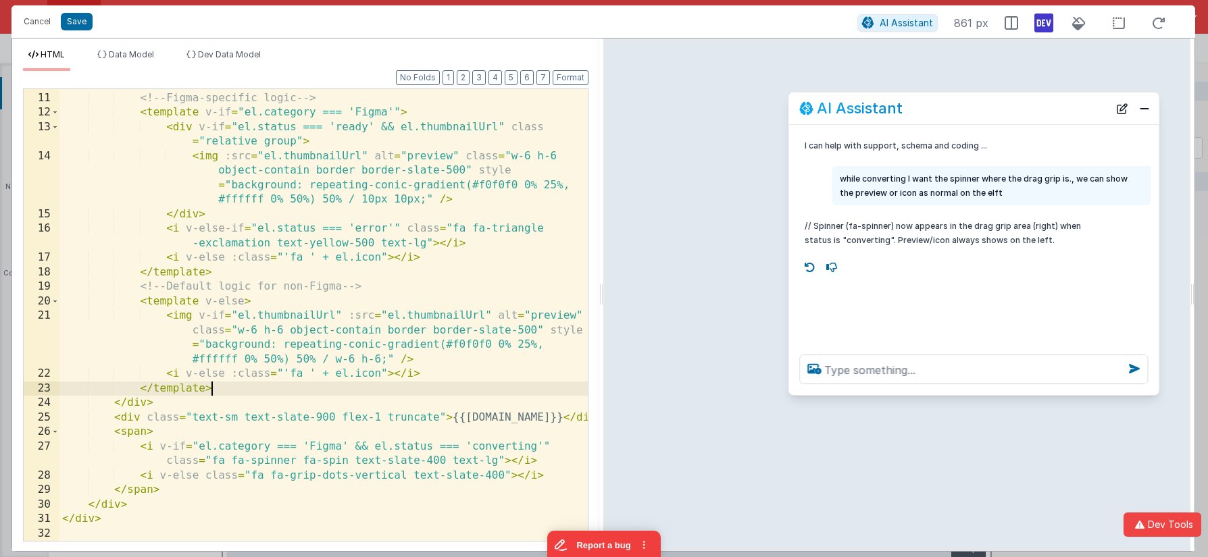
click at [380, 391] on div "< div class = "h-auto min-w-5 flex items-center justify-center" > <!-- Figma-sp…" at bounding box center [323, 316] width 528 height 481
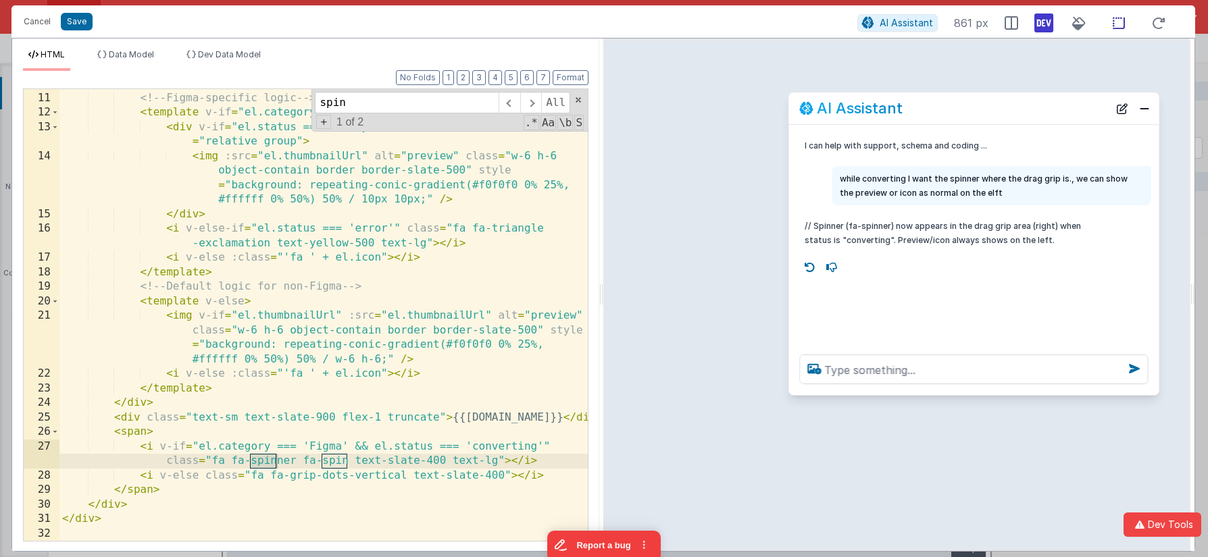
type input "spin"
click at [1117, 24] on icon at bounding box center [1119, 23] width 28 height 17
click at [211, 463] on div "< div class = "h-auto min-w-5 flex items-center justify-center" > <!-- Figma-sp…" at bounding box center [323, 316] width 528 height 481
click at [1124, 18] on icon at bounding box center [1119, 23] width 28 height 17
click at [239, 463] on div "< div class = "h-auto min-w-5 flex items-center justify-center" > <!-- Figma-sp…" at bounding box center [323, 316] width 528 height 481
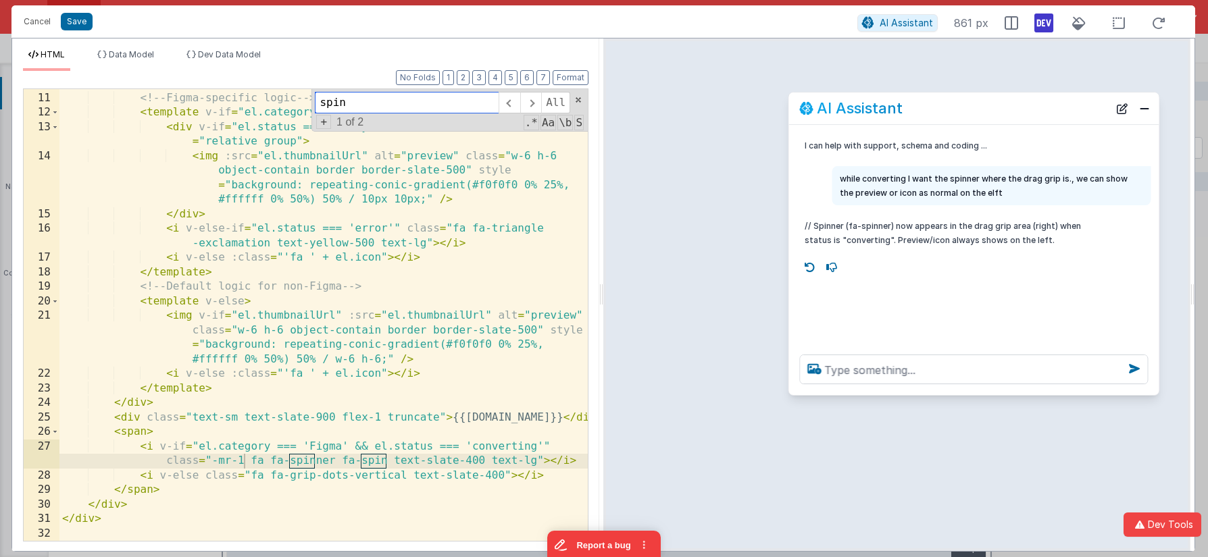
drag, startPoint x: 577, startPoint y: 99, endPoint x: 469, endPoint y: 177, distance: 133.5
click at [577, 99] on span at bounding box center [578, 99] width 9 height 9
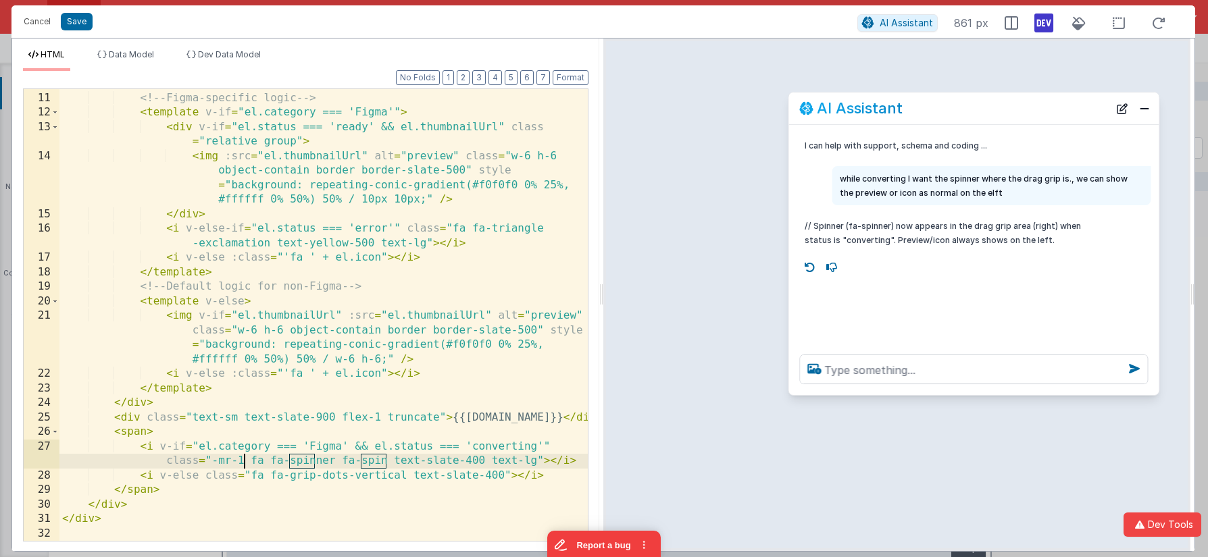
click at [469, 177] on div "< div class = "h-auto min-w-5 flex items-center justify-center" > <!-- Figma-sp…" at bounding box center [323, 316] width 528 height 481
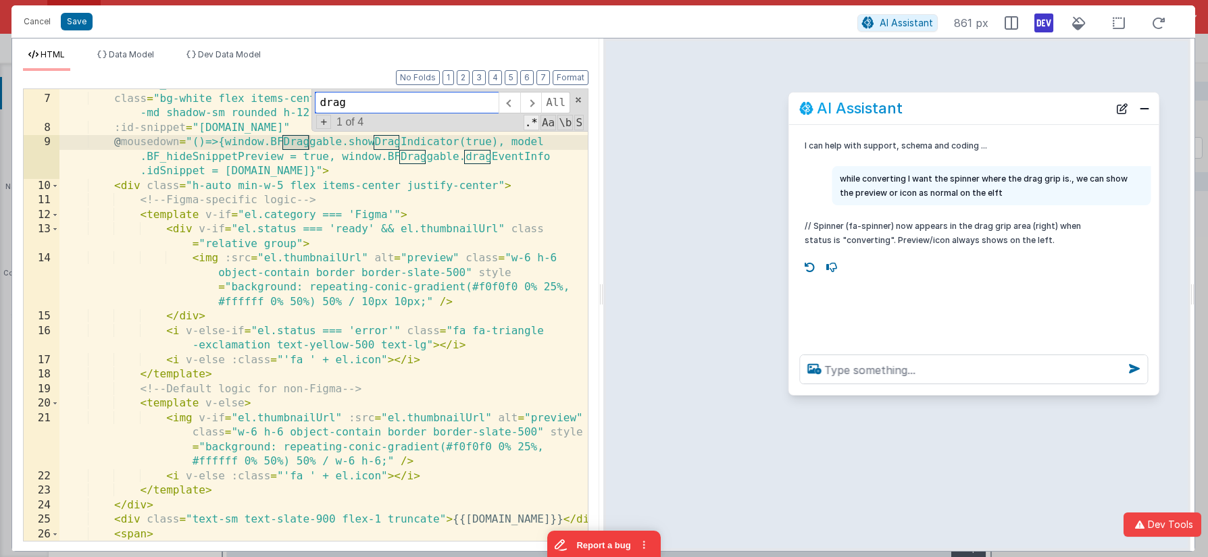
scroll to position [143, 0]
type input "drag"
click at [508, 101] on span at bounding box center [509, 103] width 21 height 22
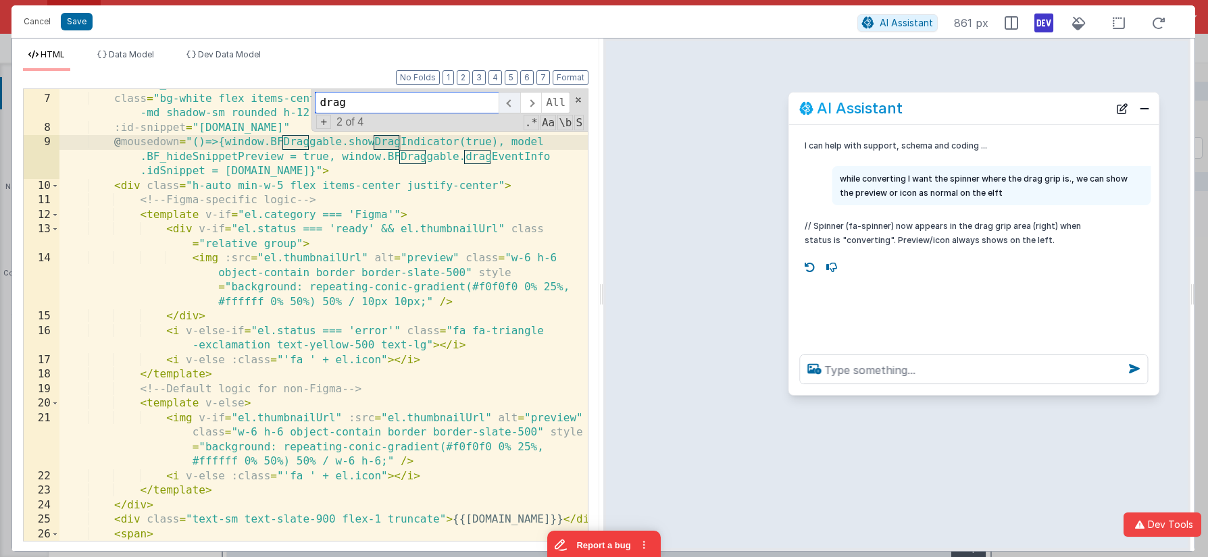
click at [508, 101] on span at bounding box center [509, 103] width 21 height 22
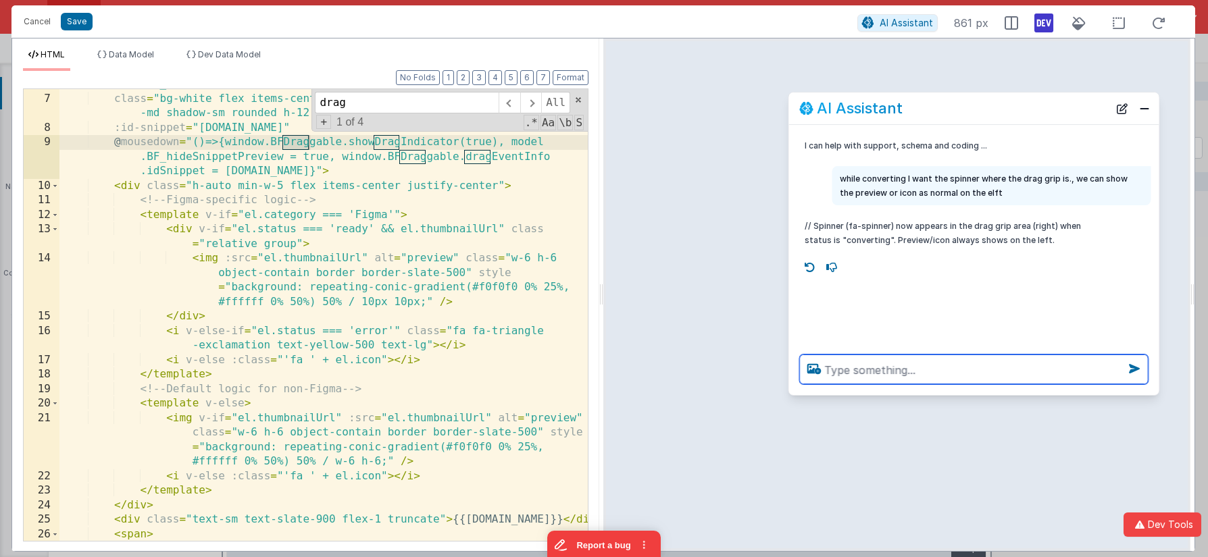
click at [868, 375] on textarea at bounding box center [973, 370] width 349 height 30
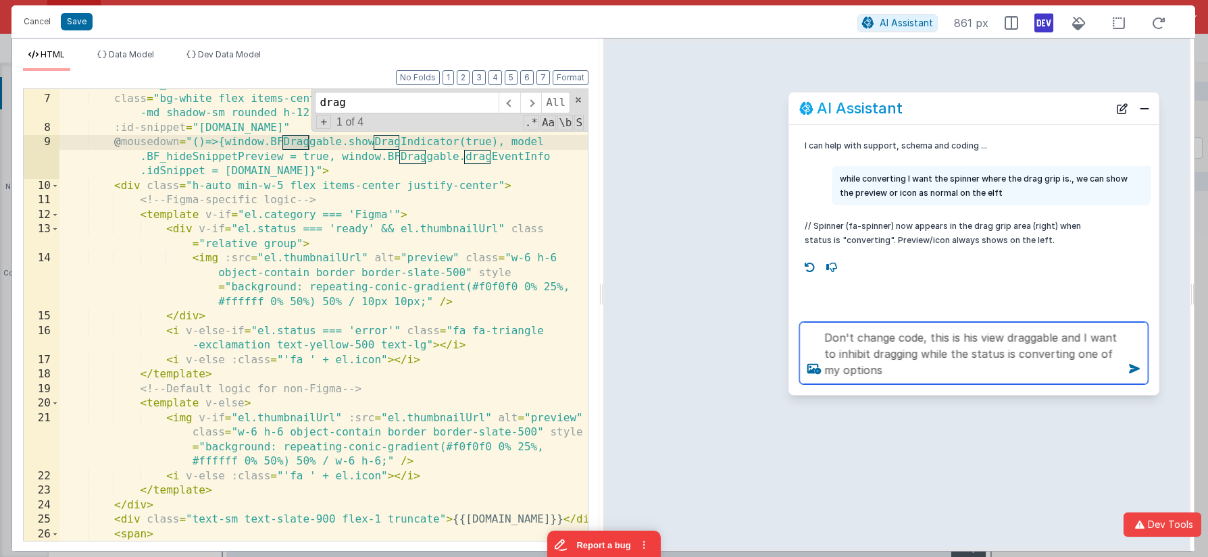
type textarea "Don't change code, this is his view draggable and I want to inhibit dragging wh…"
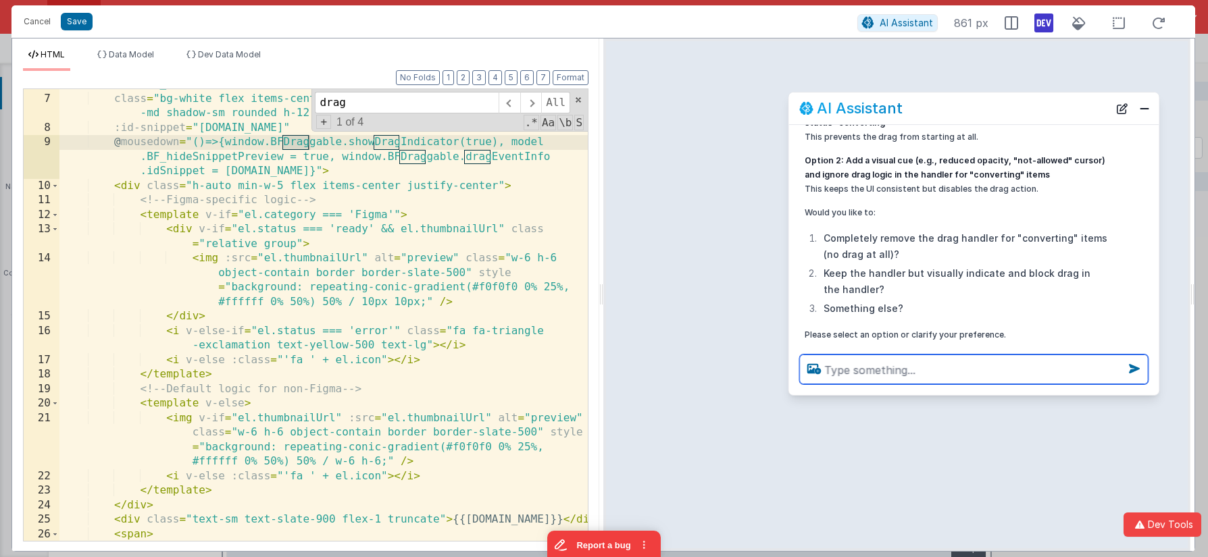
scroll to position [251, 0]
click at [857, 374] on textarea at bounding box center [973, 370] width 349 height 30
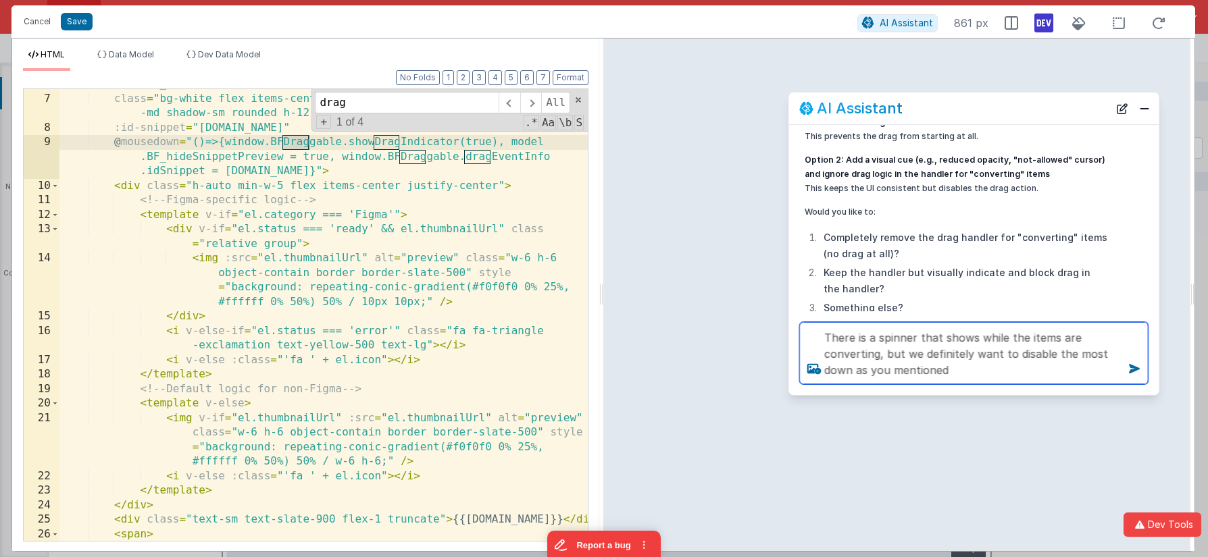
type textarea "There is a spinner that shows while the items are converting, but we definitely…"
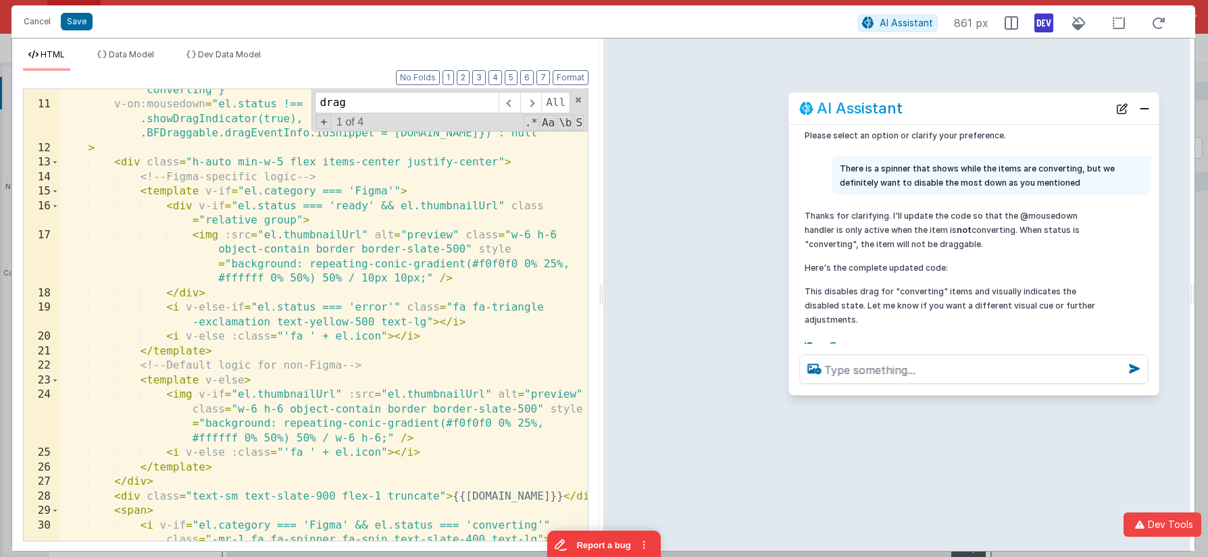
scroll to position [224, 0]
drag, startPoint x: 397, startPoint y: 105, endPoint x: 284, endPoint y: 97, distance: 113.2
click at [284, 97] on div "v-bind:class = "{'opacity-60 cursor-not-allowed': el.status === 'converting'}" …" at bounding box center [323, 315] width 528 height 452
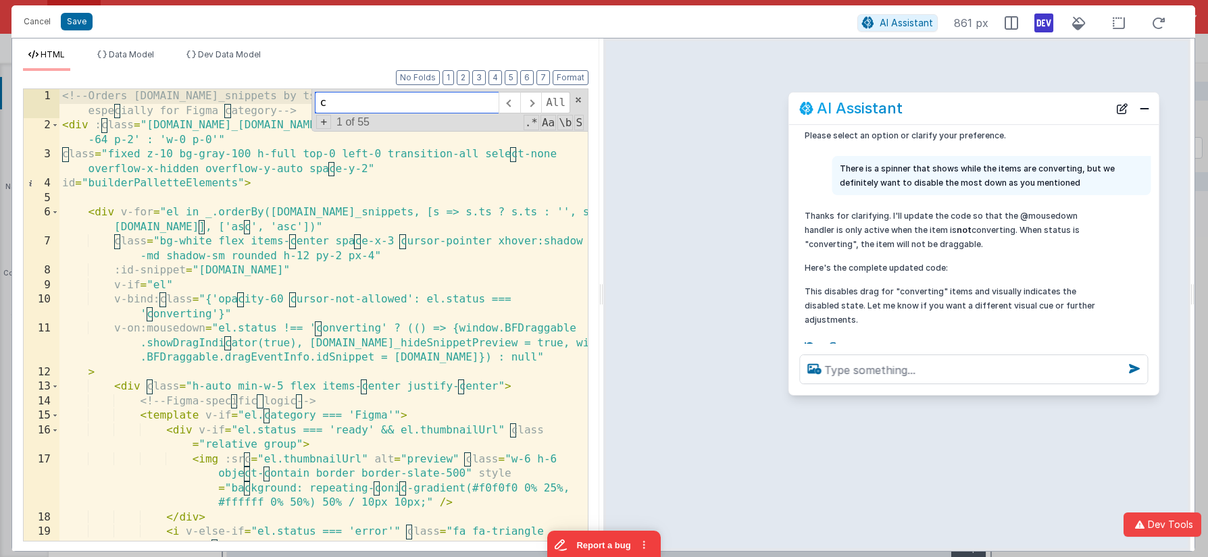
scroll to position [0, 0]
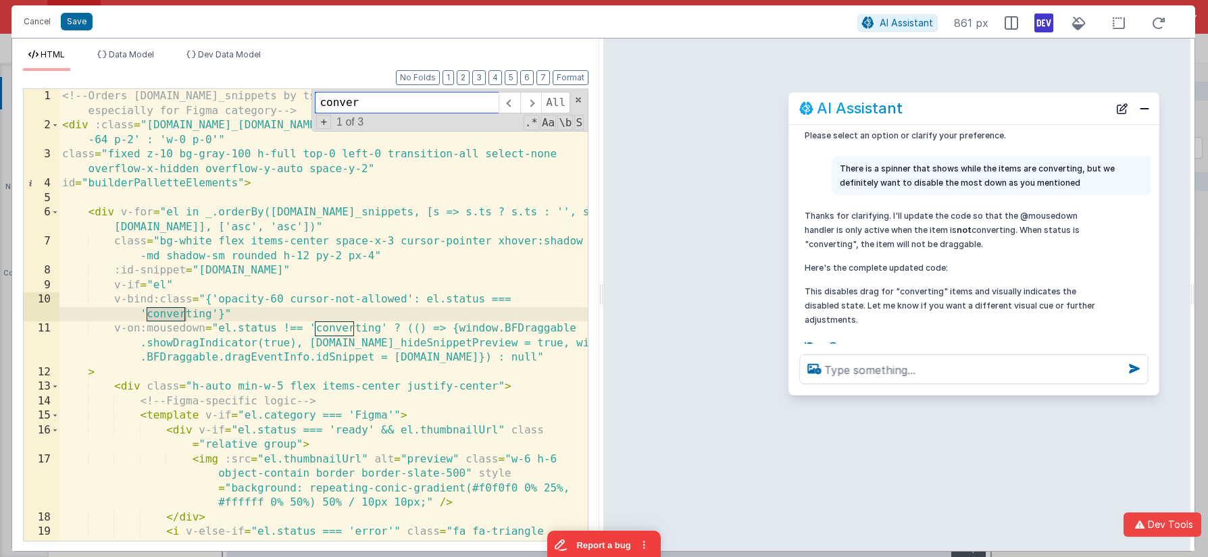
type input "conver"
click at [280, 301] on div "<!-- Orders [DOMAIN_NAME]_snippets by ts (ascending, oldest first) if present, …" at bounding box center [323, 337] width 528 height 496
click at [218, 301] on div "<!-- Orders [DOMAIN_NAME]_snippets by ts (ascending, oldest first) if present, …" at bounding box center [323, 337] width 528 height 496
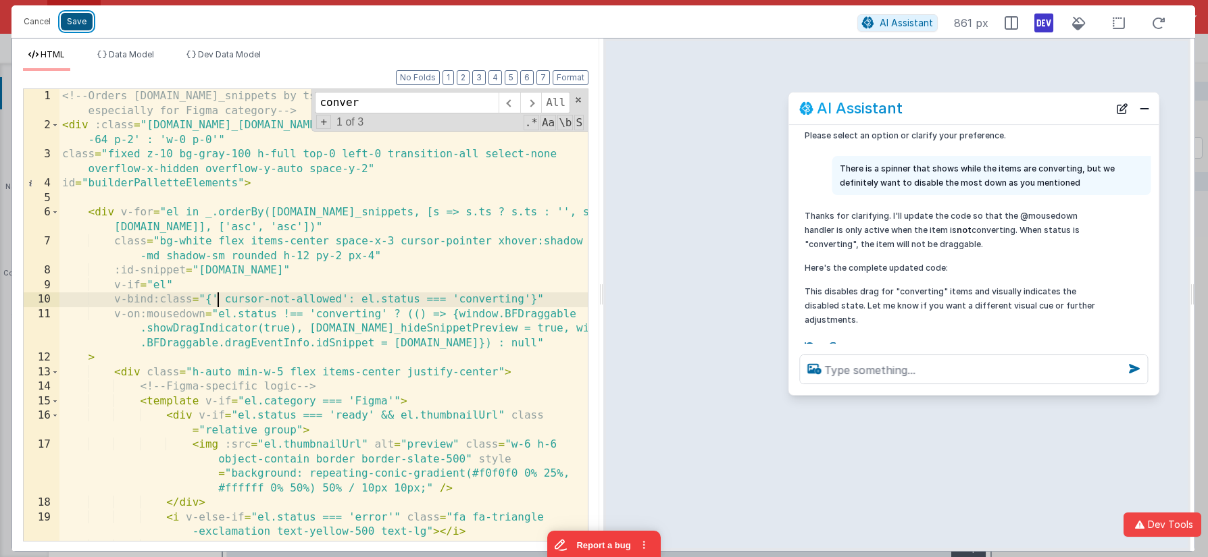
click at [76, 18] on button "Save" at bounding box center [77, 22] width 32 height 18
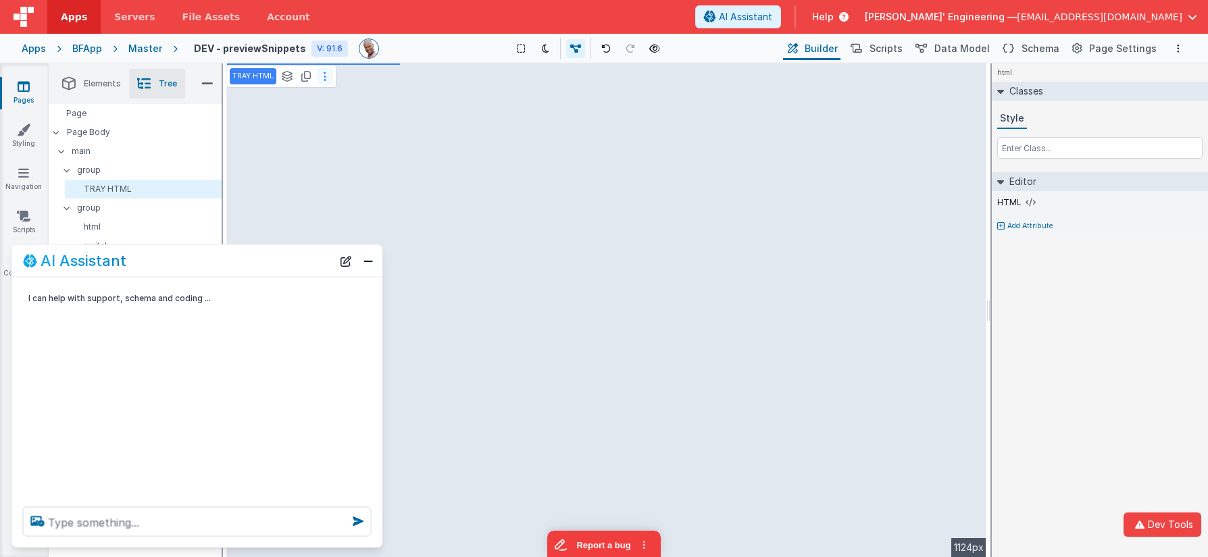
click at [327, 77] on button at bounding box center [325, 76] width 16 height 16
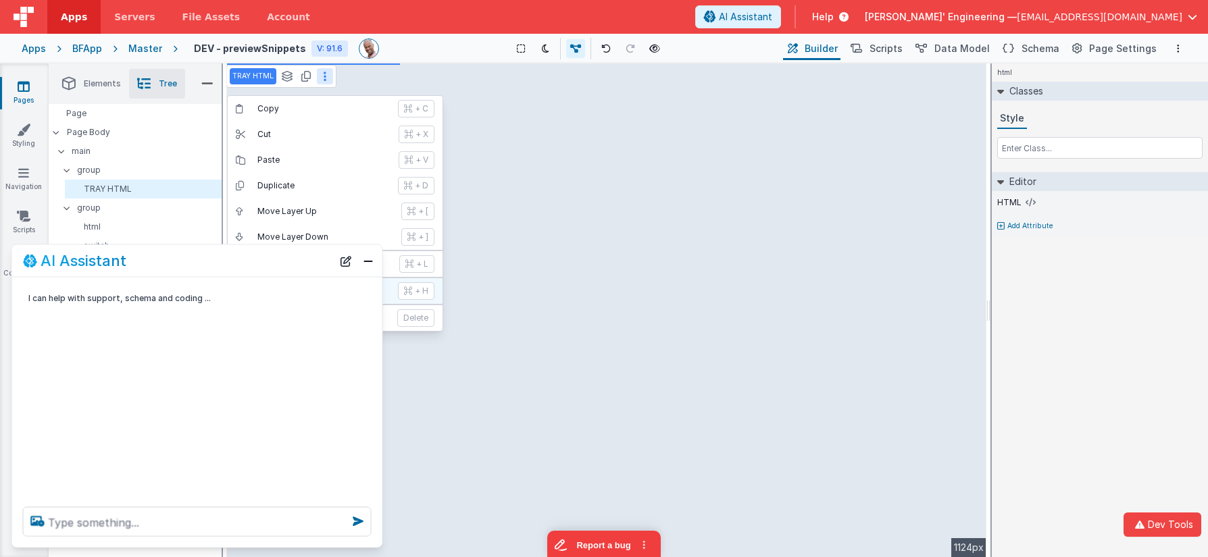
click at [405, 292] on icon at bounding box center [408, 291] width 8 height 11
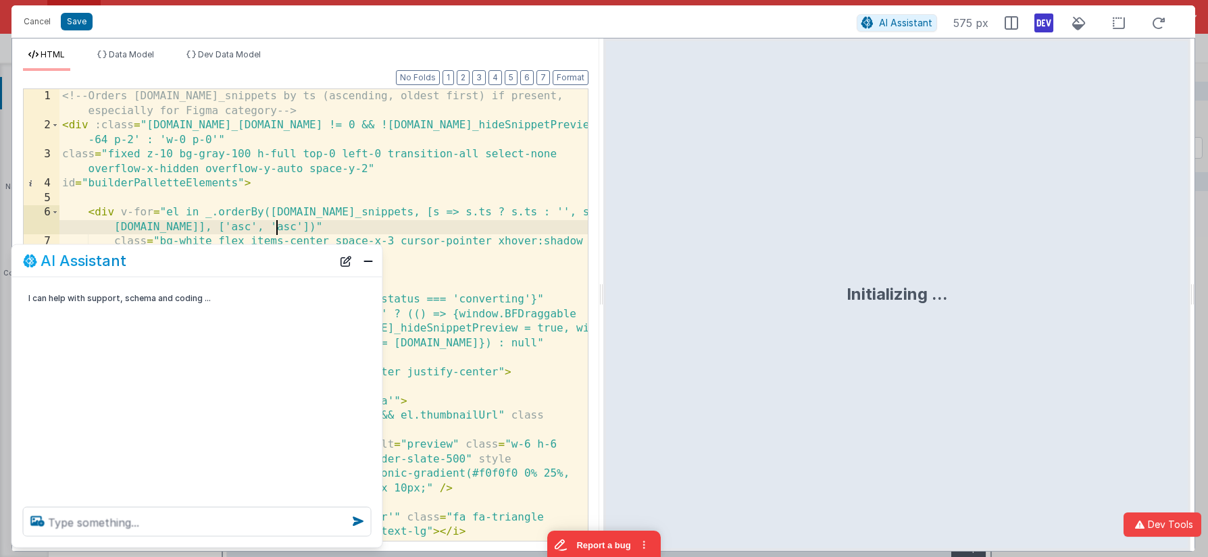
click at [457, 227] on div "<!-- Orders [DOMAIN_NAME]_snippets by ts (ascending, oldest first) if present, …" at bounding box center [323, 337] width 528 height 496
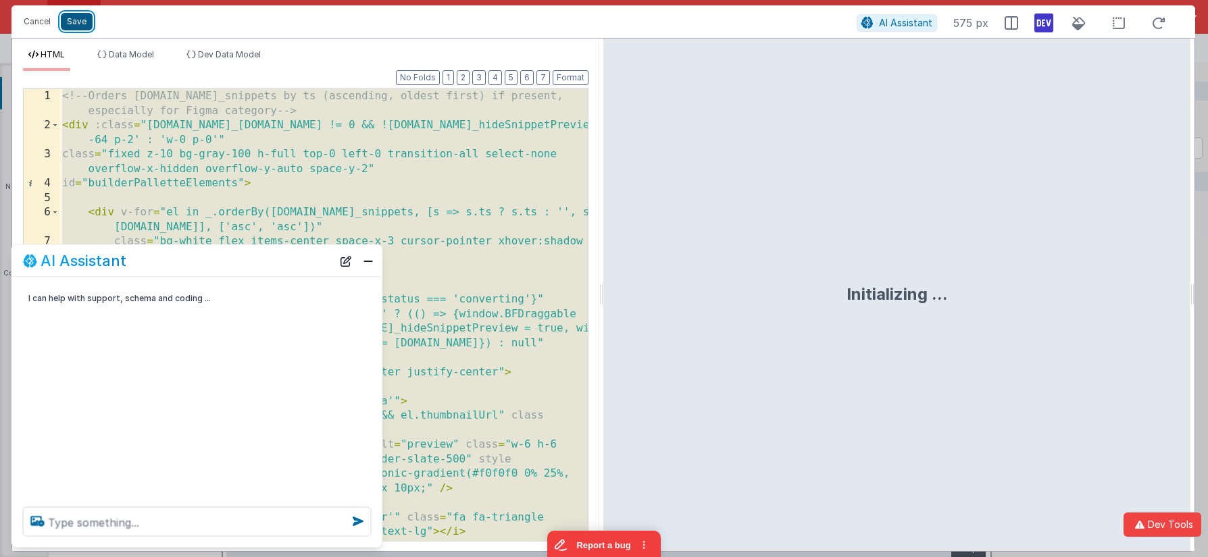
click at [74, 24] on button "Save" at bounding box center [77, 22] width 32 height 18
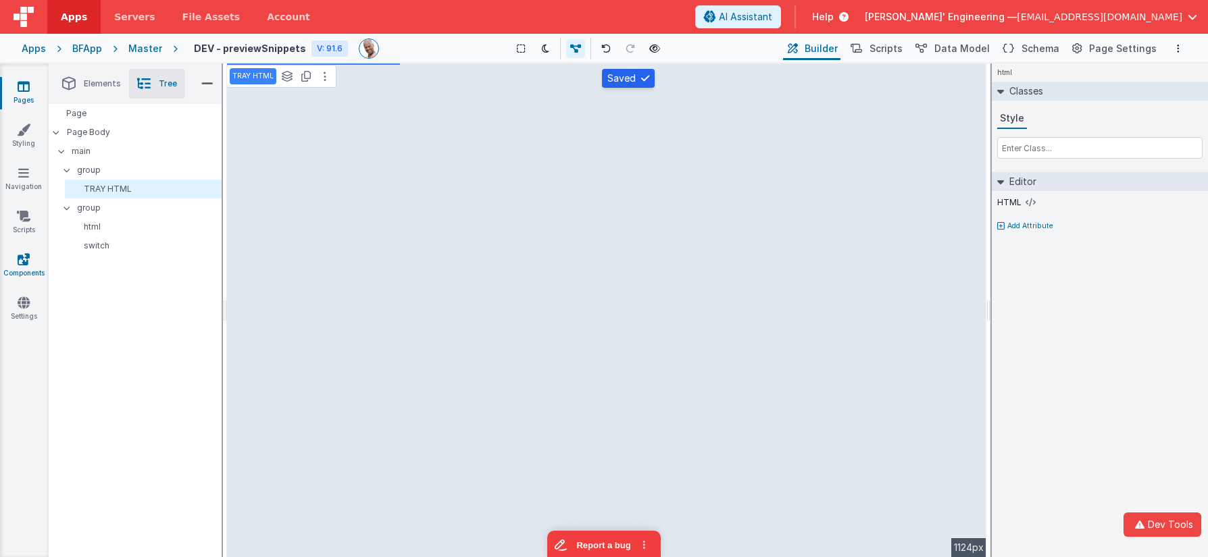
click at [21, 255] on icon at bounding box center [24, 260] width 12 height 14
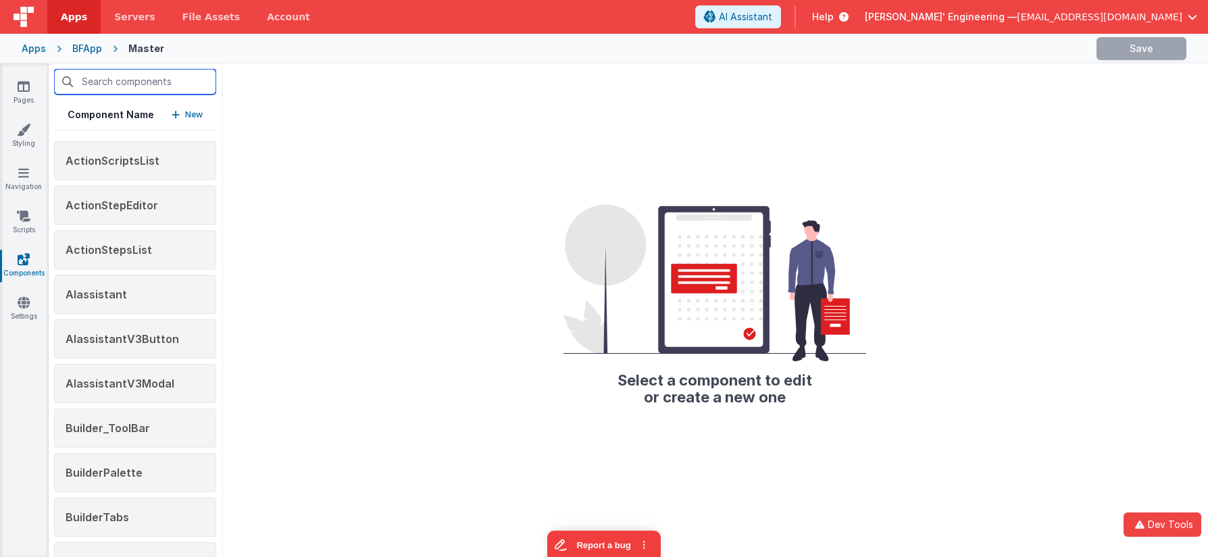
click at [156, 87] on input "text" at bounding box center [135, 82] width 162 height 26
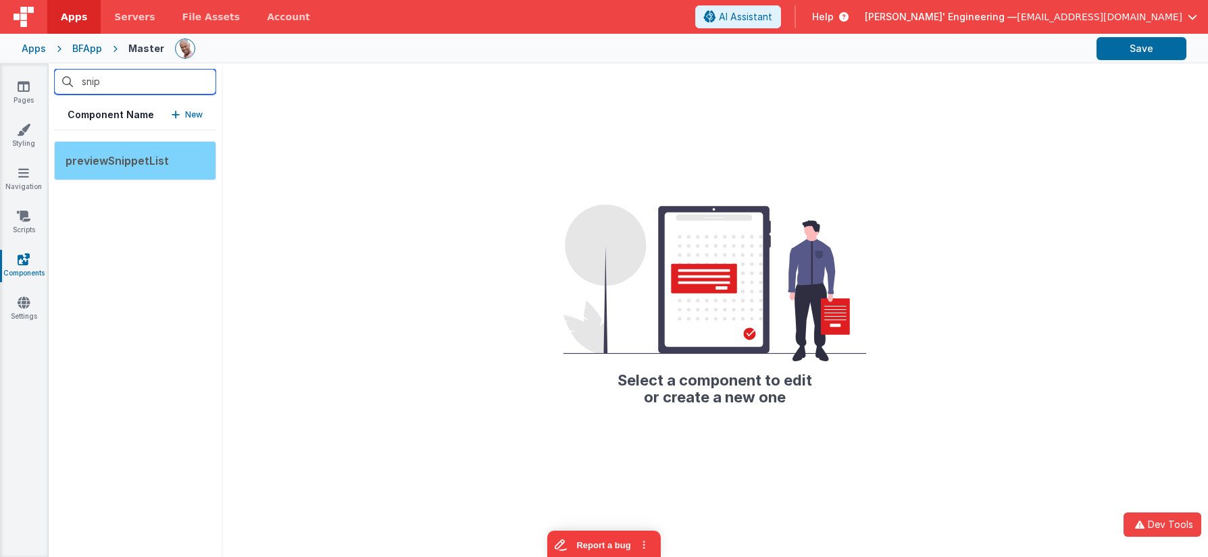
type input "snip"
click at [164, 152] on div "previewSnippetList" at bounding box center [135, 160] width 162 height 39
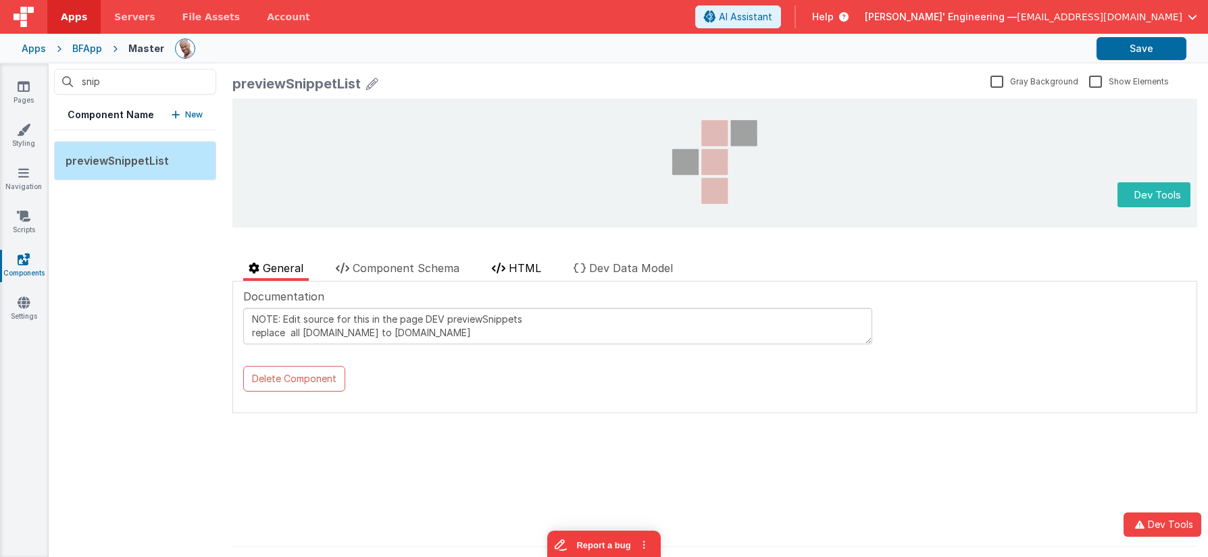
click at [540, 267] on span "HTML" at bounding box center [525, 268] width 32 height 14
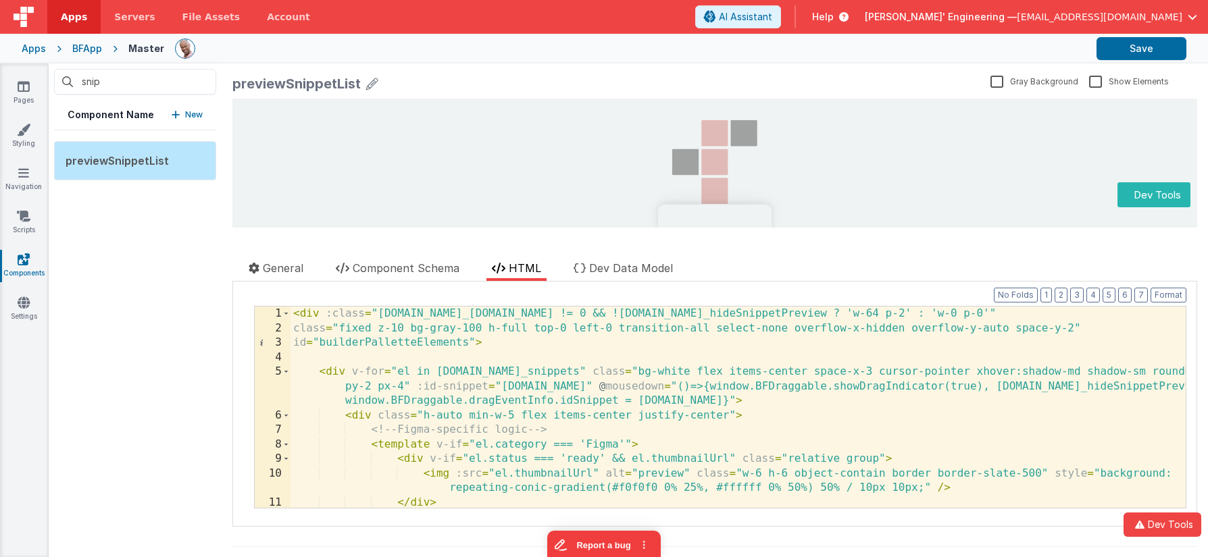
click at [462, 368] on div "< div :class = "[DOMAIN_NAME]_[DOMAIN_NAME] != 0 && ![DOMAIN_NAME]_hideSnippetP…" at bounding box center [738, 422] width 895 height 230
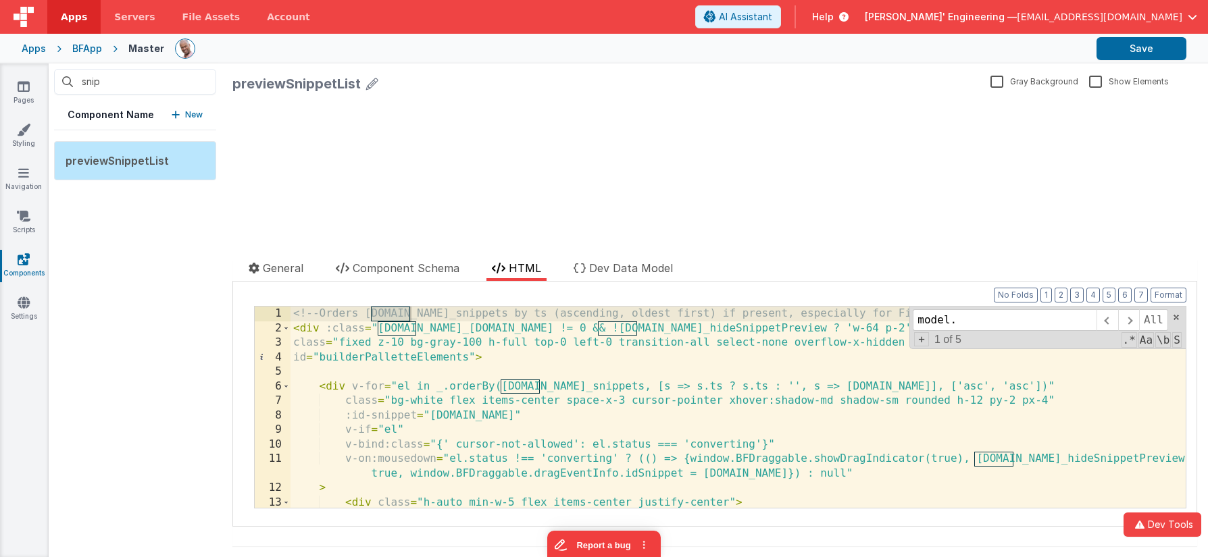
type input "model."
click at [918, 343] on span "+" at bounding box center [921, 339] width 15 height 14
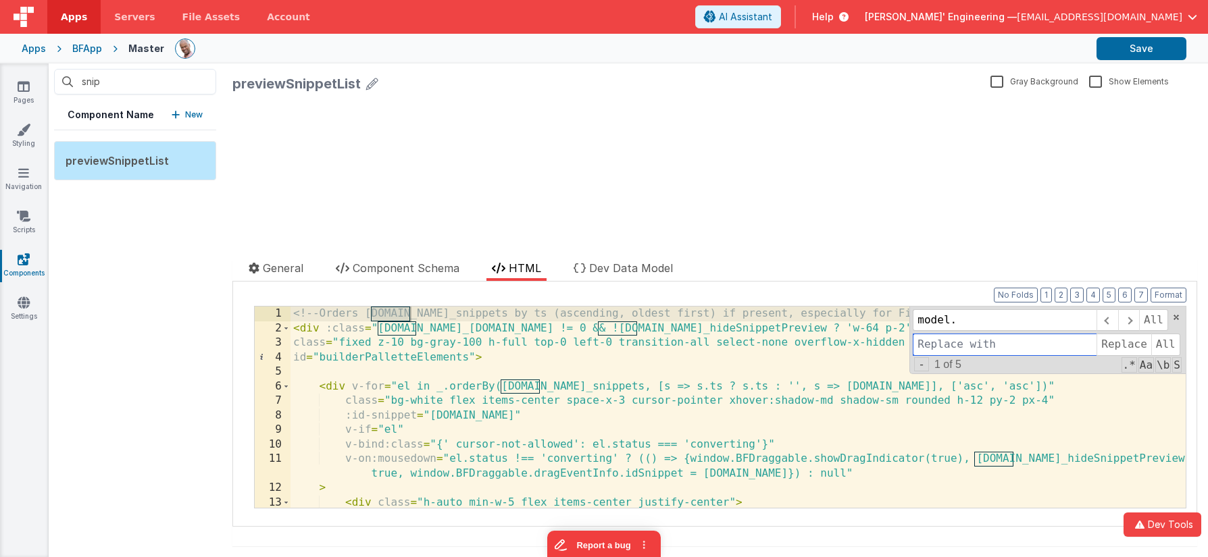
click at [932, 341] on input at bounding box center [1005, 345] width 184 height 22
type input "app."
click at [1170, 346] on span "All" at bounding box center [1165, 345] width 29 height 22
click at [772, 413] on div "<!-- Orders [DOMAIN_NAME]_snippets by ts (ascending, oldest first) if present, …" at bounding box center [738, 422] width 895 height 230
